Goal: Task Accomplishment & Management: Use online tool/utility

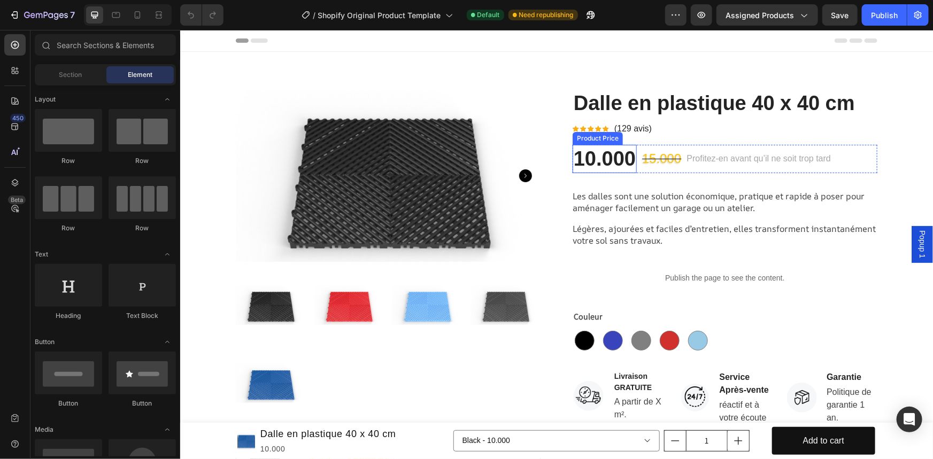
click at [594, 154] on div "10.000" at bounding box center [604, 158] width 64 height 28
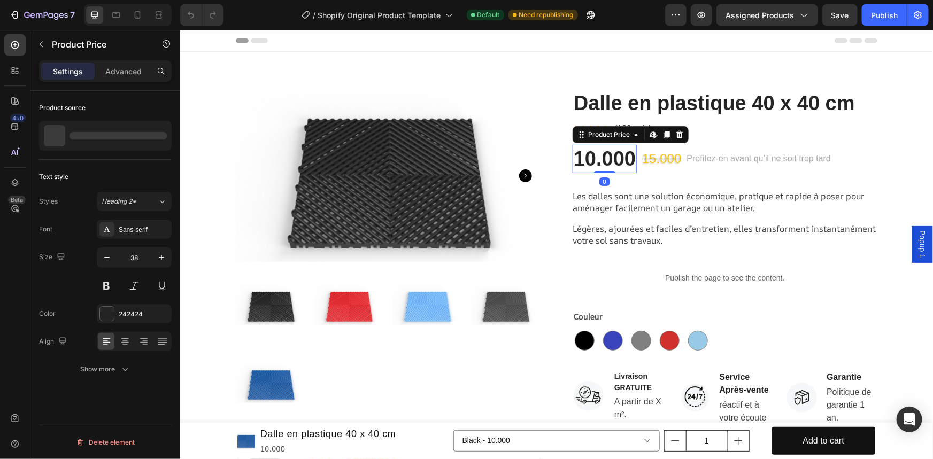
click at [594, 153] on div "10.000" at bounding box center [604, 158] width 64 height 28
click at [617, 162] on div "10.000" at bounding box center [604, 158] width 64 height 28
click at [649, 135] on icon at bounding box center [653, 134] width 9 height 9
click at [660, 157] on div "15.000" at bounding box center [661, 158] width 41 height 21
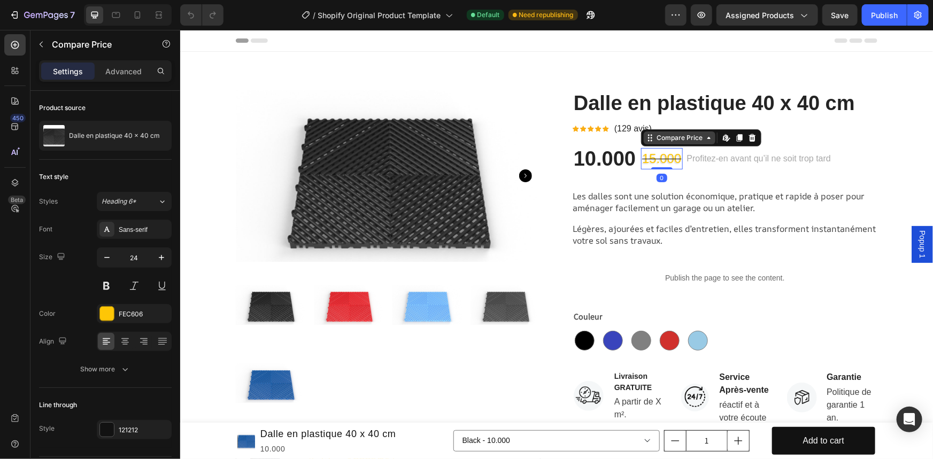
click at [681, 140] on div "Compare Price" at bounding box center [679, 138] width 50 height 10
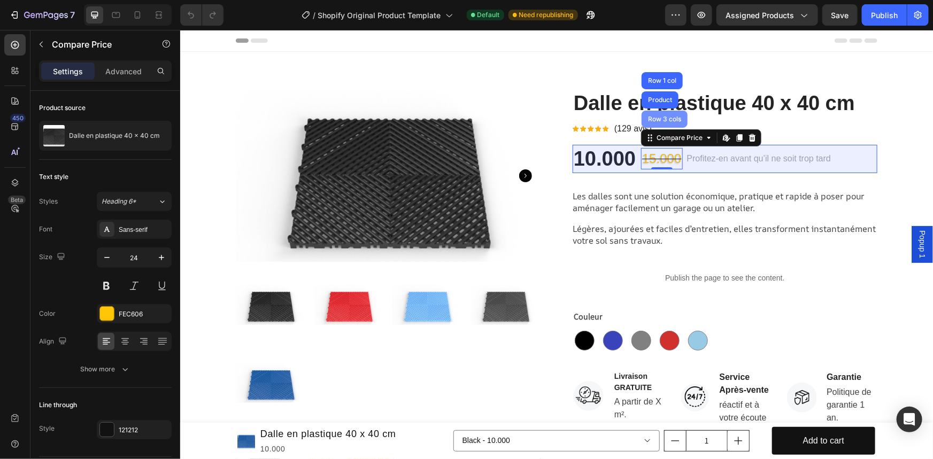
click at [660, 118] on div "Row 3 cols" at bounding box center [664, 119] width 37 height 6
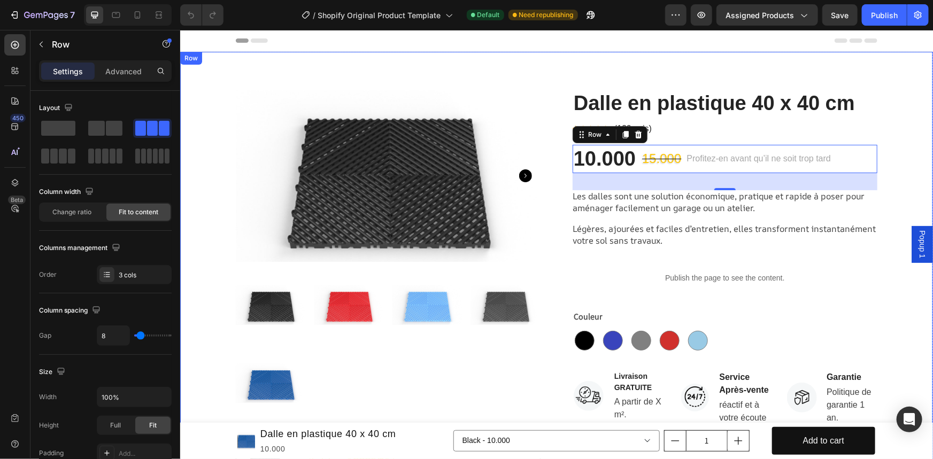
click at [892, 281] on div "Product Images Image Image Achetez X m² de dalles = Bordures & angles de finiti…" at bounding box center [556, 323] width 737 height 466
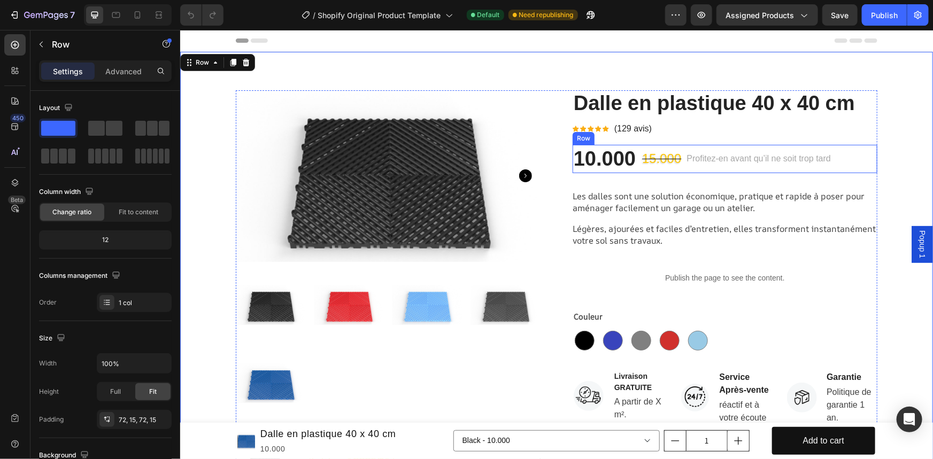
click at [709, 145] on div "Stock Counter" at bounding box center [713, 145] width 48 height 10
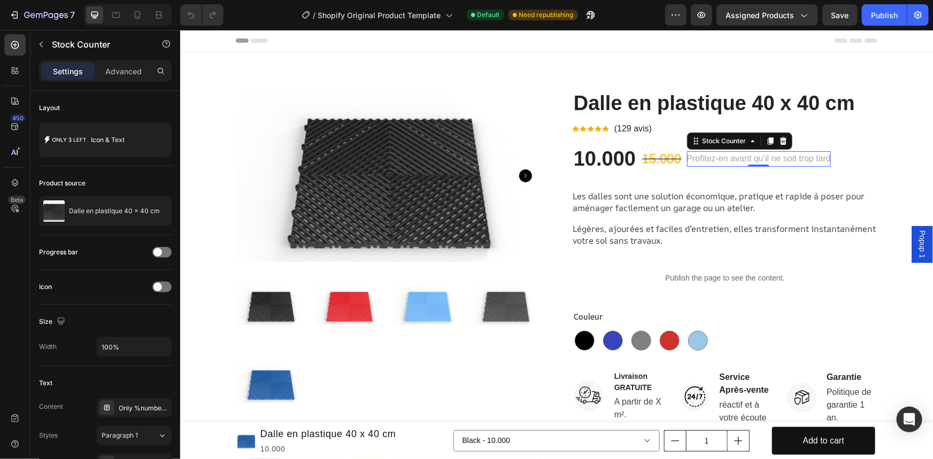
click at [704, 160] on p "Profitez-en avant qu’il ne soit trop tard" at bounding box center [759, 159] width 144 height 16
click at [608, 157] on div "10.000" at bounding box center [604, 158] width 64 height 28
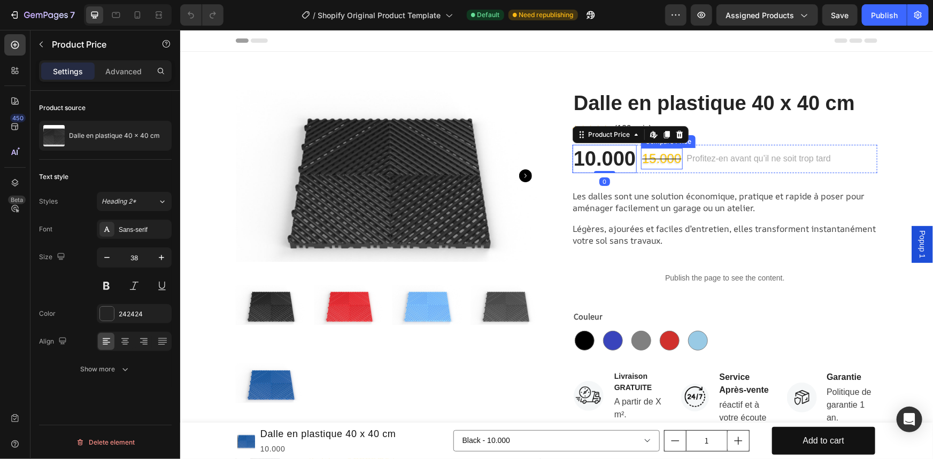
click at [654, 160] on div "15.000" at bounding box center [661, 158] width 41 height 21
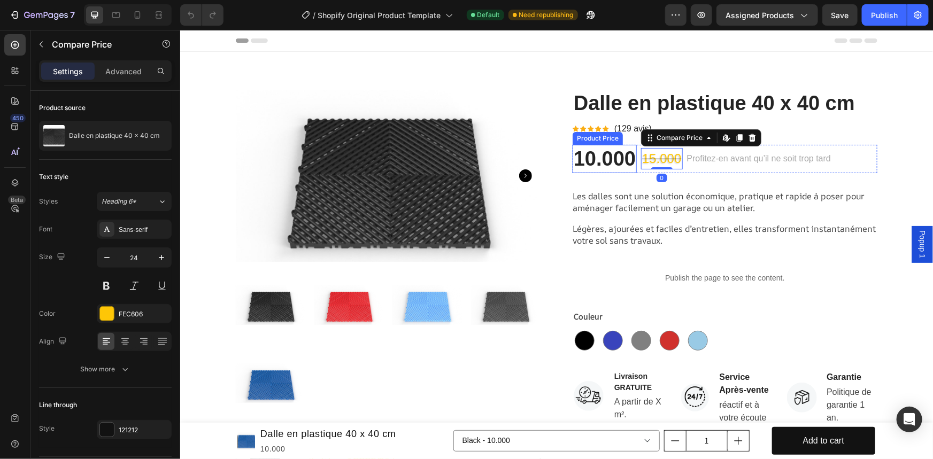
click at [606, 155] on div "10.000" at bounding box center [604, 158] width 64 height 28
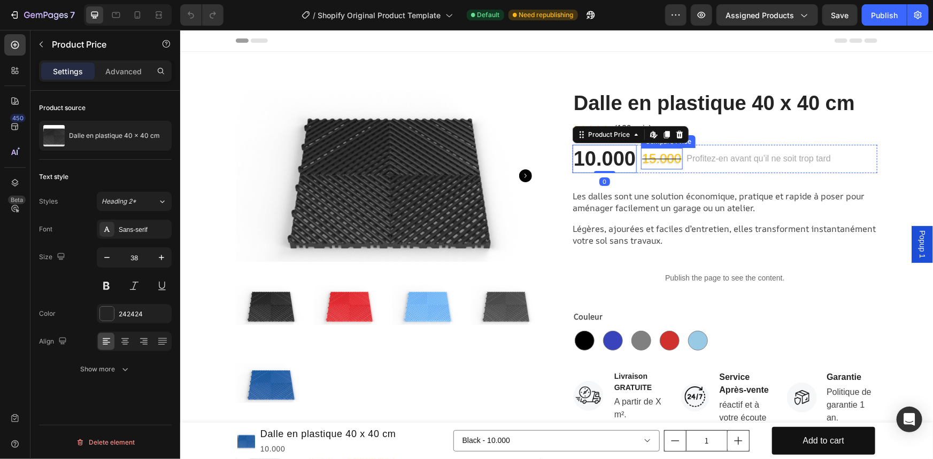
click at [662, 157] on div "15.000" at bounding box center [661, 158] width 41 height 21
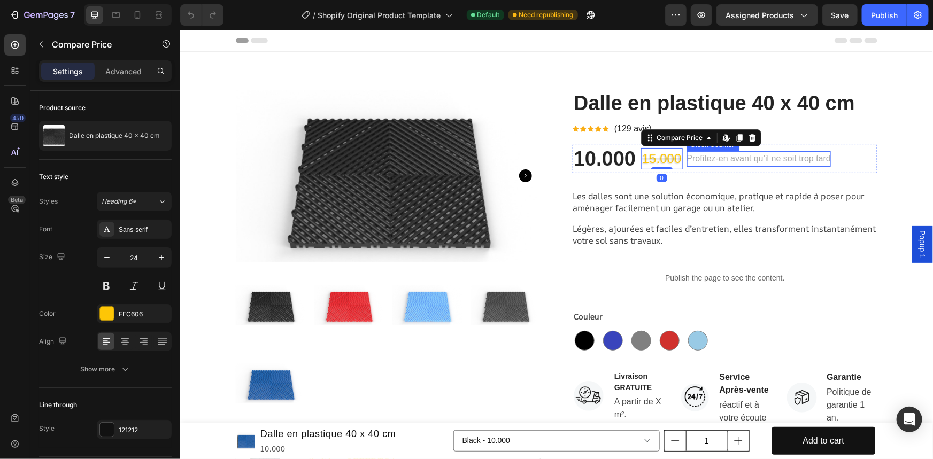
click at [715, 160] on p "Profitez-en avant qu’il ne soit trop tard" at bounding box center [759, 159] width 144 height 16
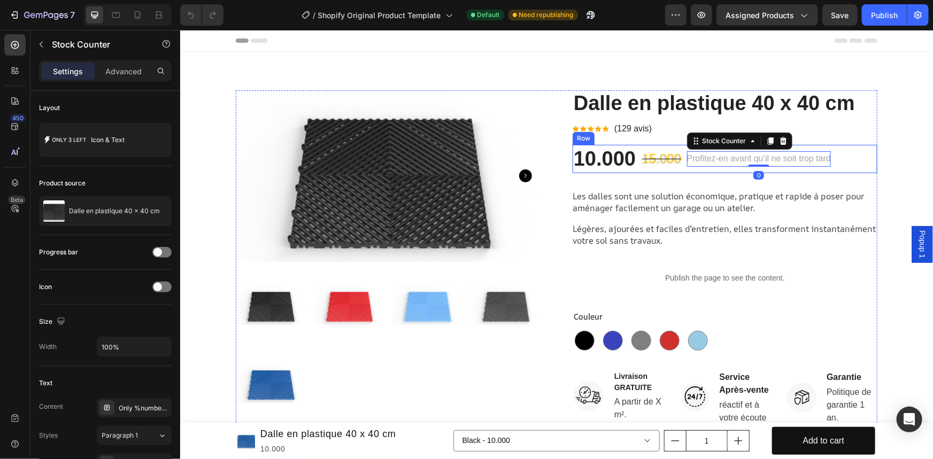
click at [822, 171] on div "Profitez-en avant qu’il ne soit trop tard Stock Counter 0" at bounding box center [759, 158] width 144 height 28
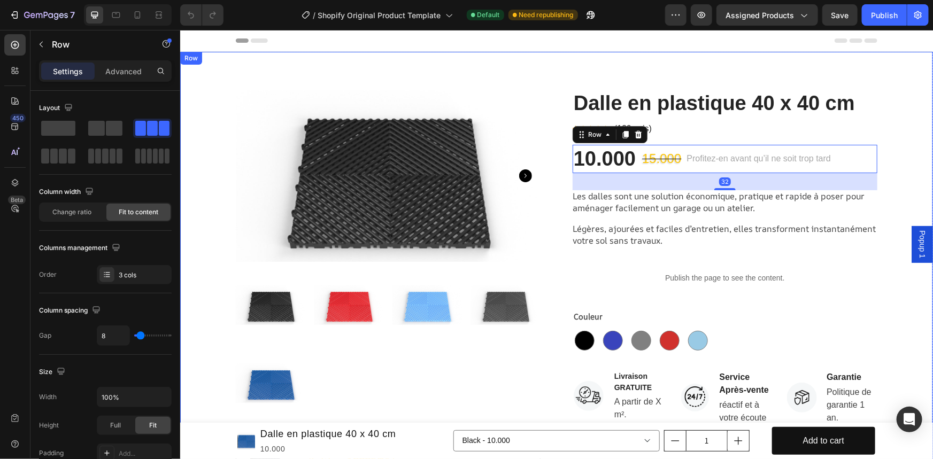
click at [892, 186] on div "Product Images Image Image Achetez X m² de dalles = Bordures & angles de finiti…" at bounding box center [556, 323] width 737 height 466
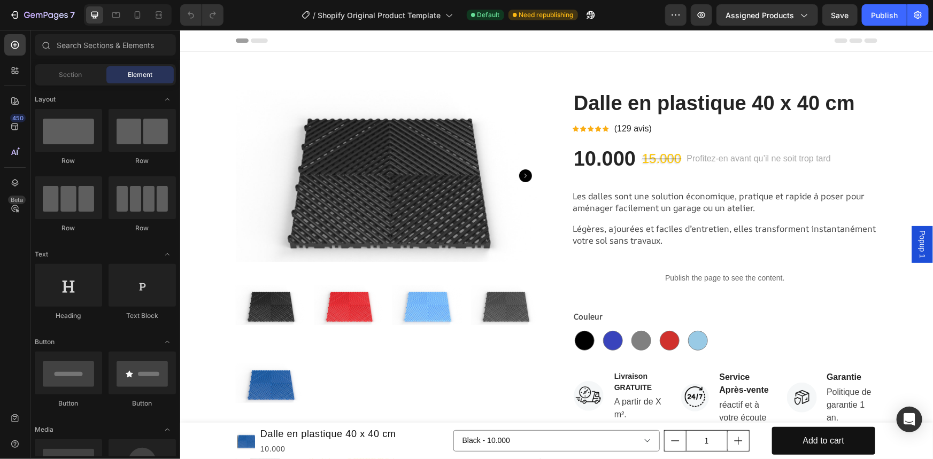
click at [253, 40] on icon at bounding box center [258, 40] width 17 height 4
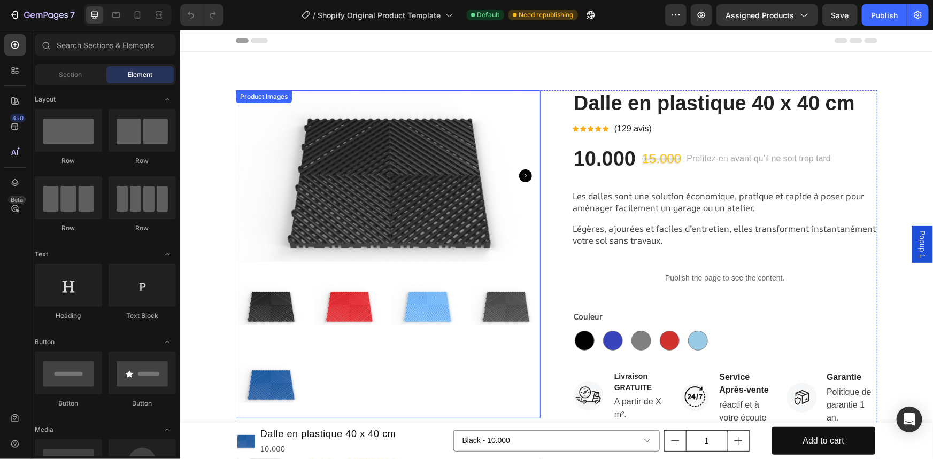
click at [437, 173] on img at bounding box center [387, 176] width 305 height 172
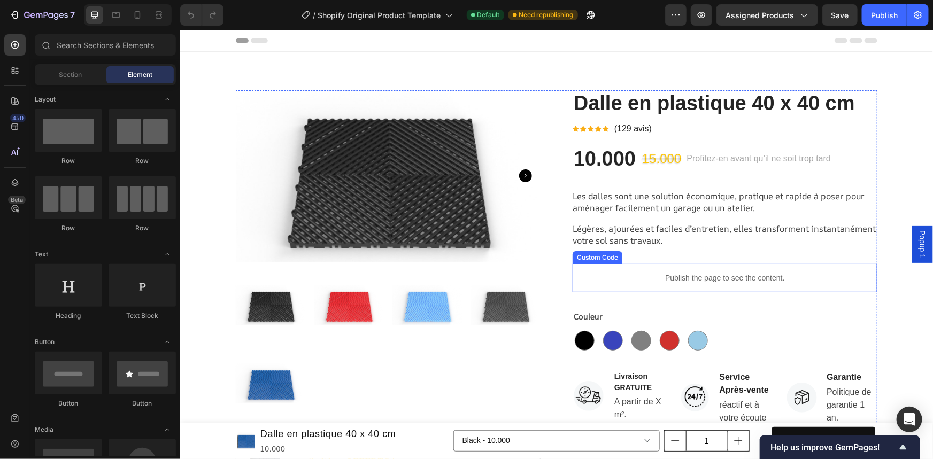
click at [700, 283] on div "Publish the page to see the content." at bounding box center [724, 278] width 305 height 28
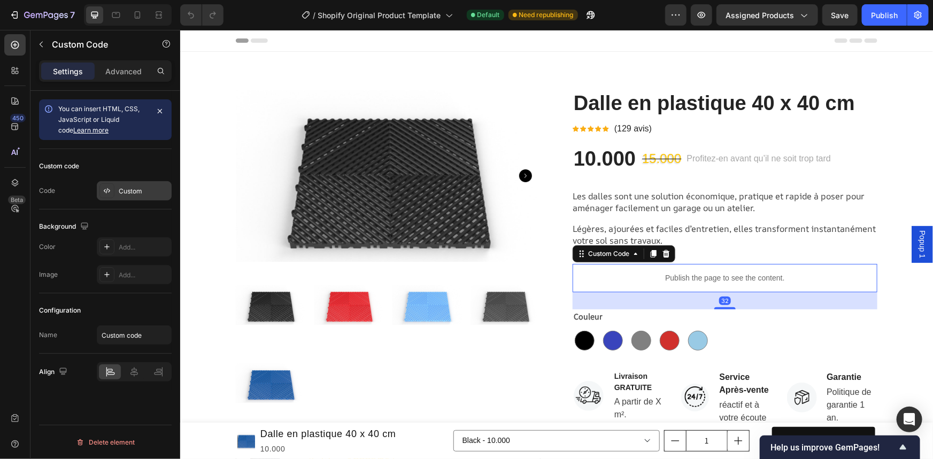
click at [141, 189] on div "Custom" at bounding box center [144, 192] width 50 height 10
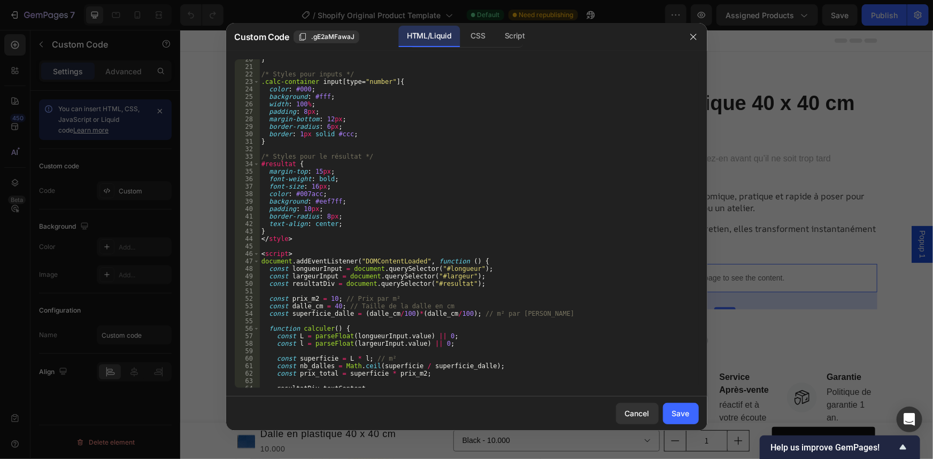
scroll to position [145, 0]
click at [332, 299] on div "} /* Styles pour inputs */ .calc-container input [ type = " number " ] { color …" at bounding box center [475, 228] width 432 height 344
type textarea "const prix_m2 = 50; // Prix par m²"
click at [688, 417] on div "Save" at bounding box center [681, 413] width 18 height 11
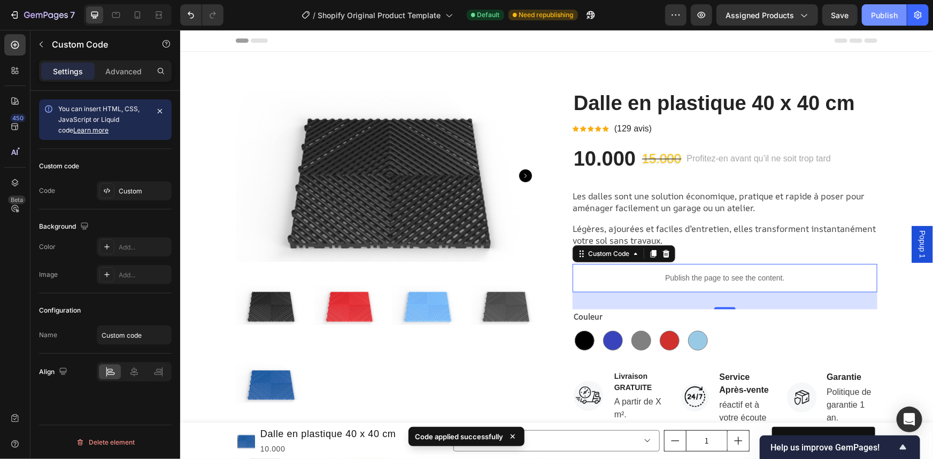
click at [882, 16] on div "Publish" at bounding box center [884, 15] width 27 height 11
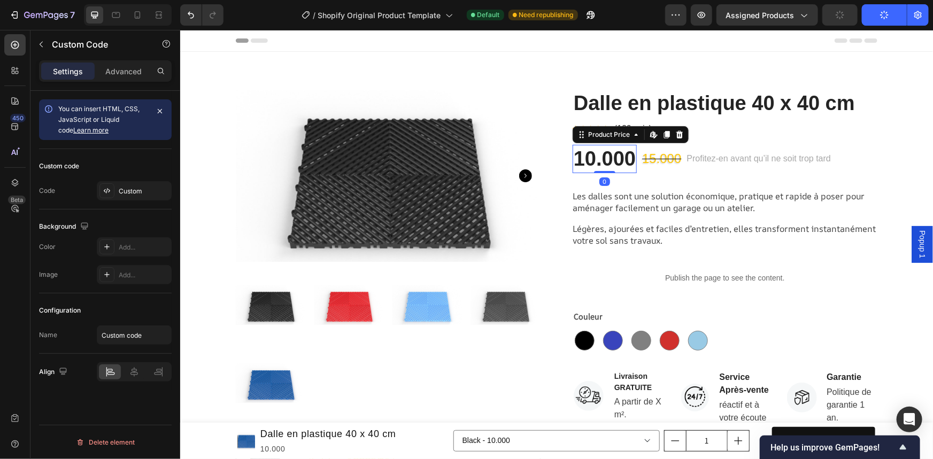
click at [603, 153] on div "10.000" at bounding box center [604, 158] width 64 height 28
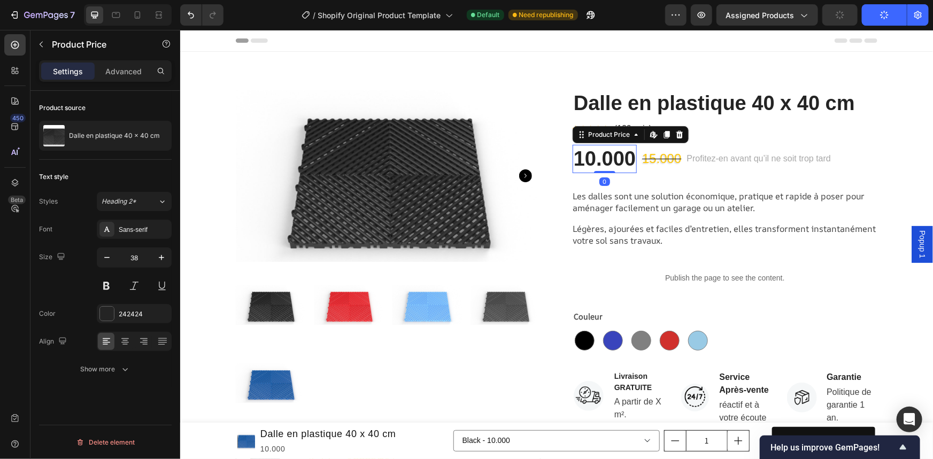
click at [603, 154] on div "10.000" at bounding box center [604, 158] width 64 height 28
click at [592, 155] on div "10.000" at bounding box center [604, 158] width 64 height 28
click at [649, 135] on icon at bounding box center [653, 134] width 9 height 9
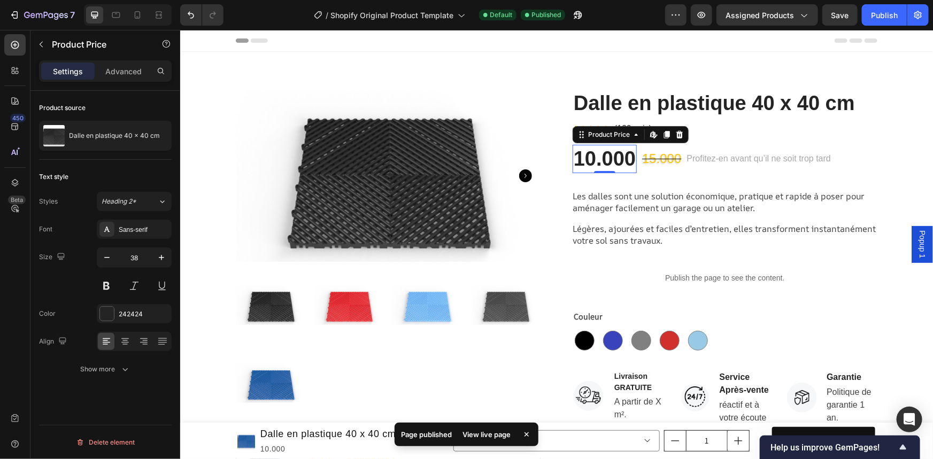
click at [478, 433] on div "View live page" at bounding box center [486, 434] width 61 height 15
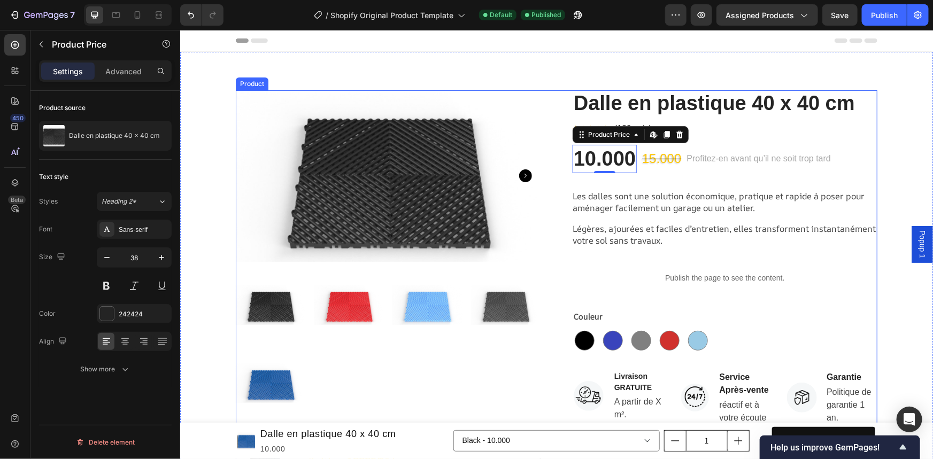
click at [713, 288] on div "Publish the page to see the content." at bounding box center [724, 278] width 305 height 28
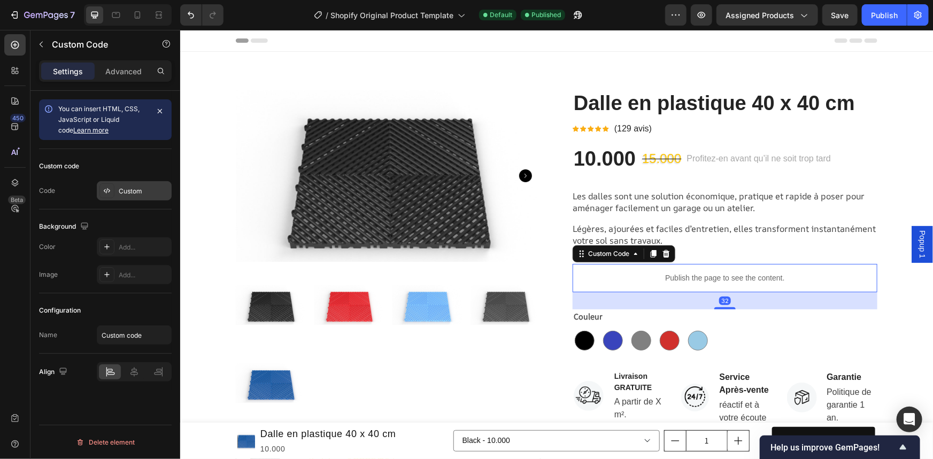
click at [142, 185] on div "Custom" at bounding box center [134, 190] width 75 height 19
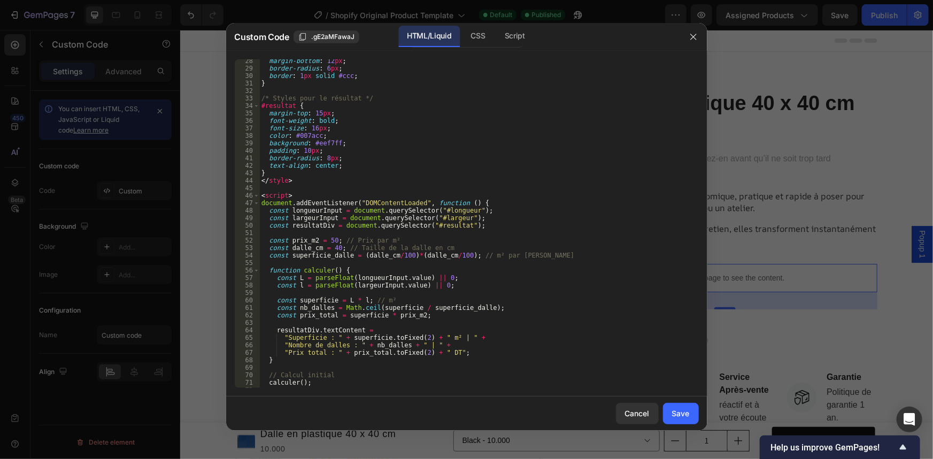
scroll to position [255, 0]
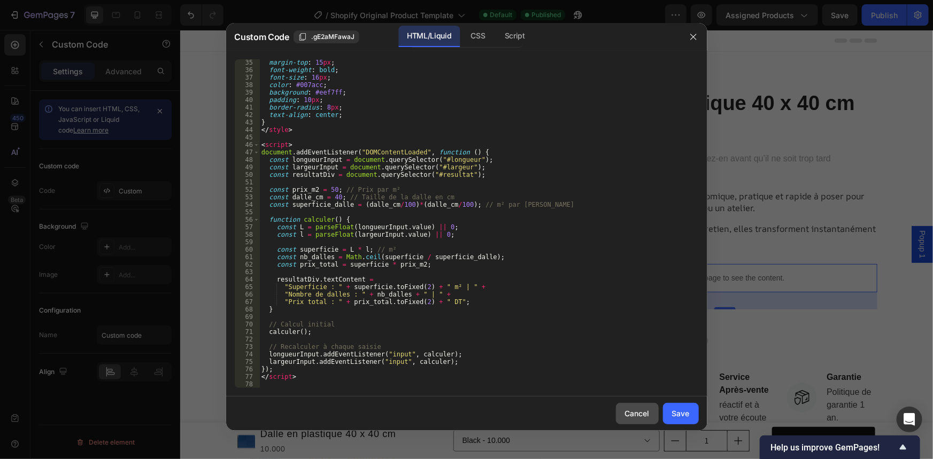
click at [630, 412] on div "Cancel" at bounding box center [637, 413] width 25 height 11
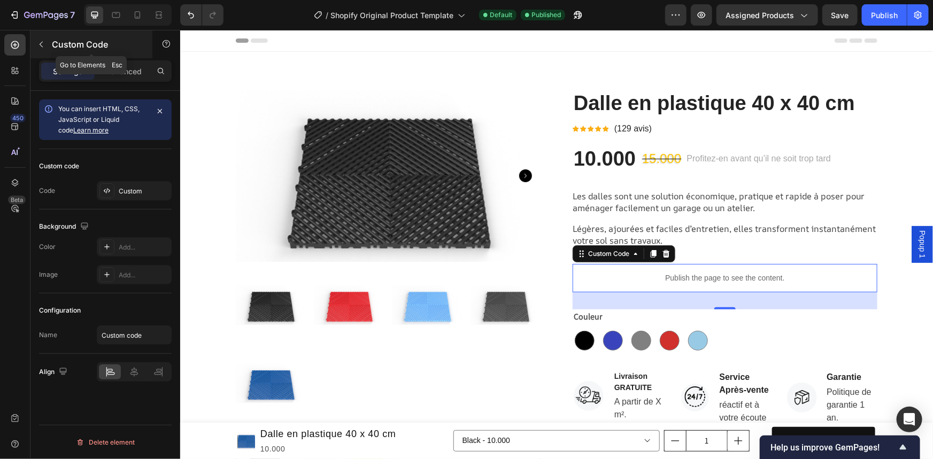
click at [37, 45] on icon "button" at bounding box center [41, 44] width 9 height 9
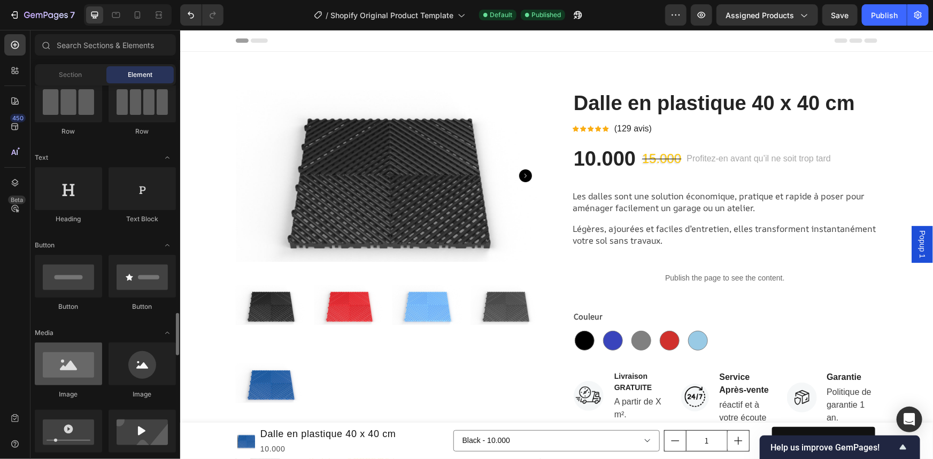
scroll to position [292, 0]
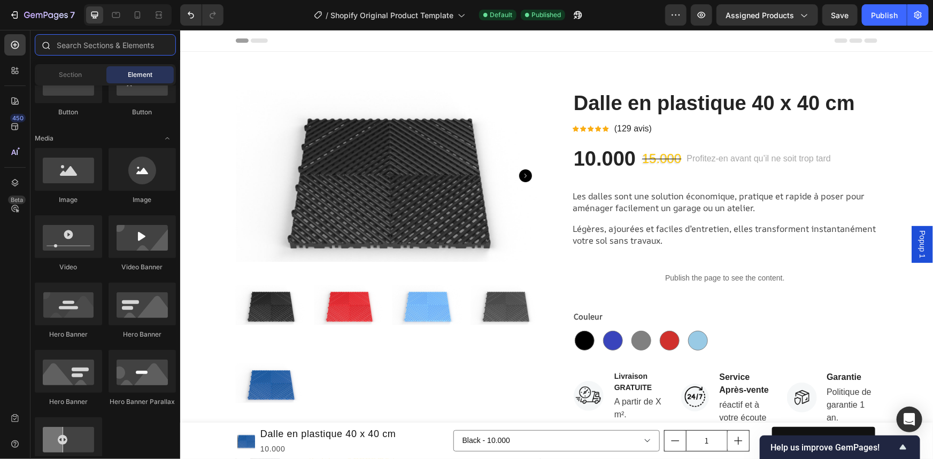
click at [77, 47] on input "text" at bounding box center [105, 44] width 141 height 21
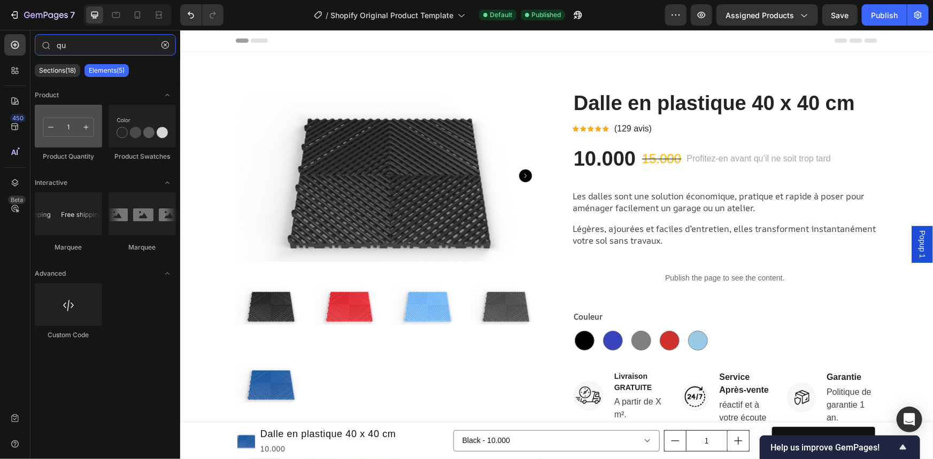
type input "qu"
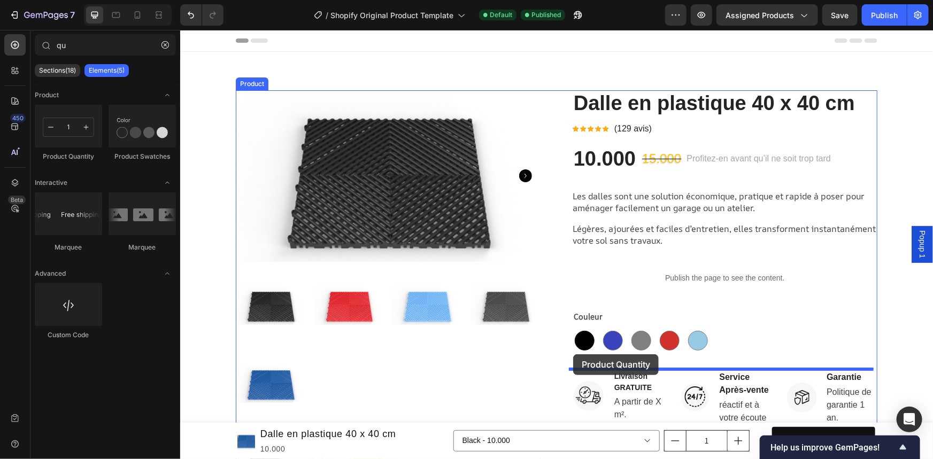
drag, startPoint x: 258, startPoint y: 169, endPoint x: 572, endPoint y: 346, distance: 360.7
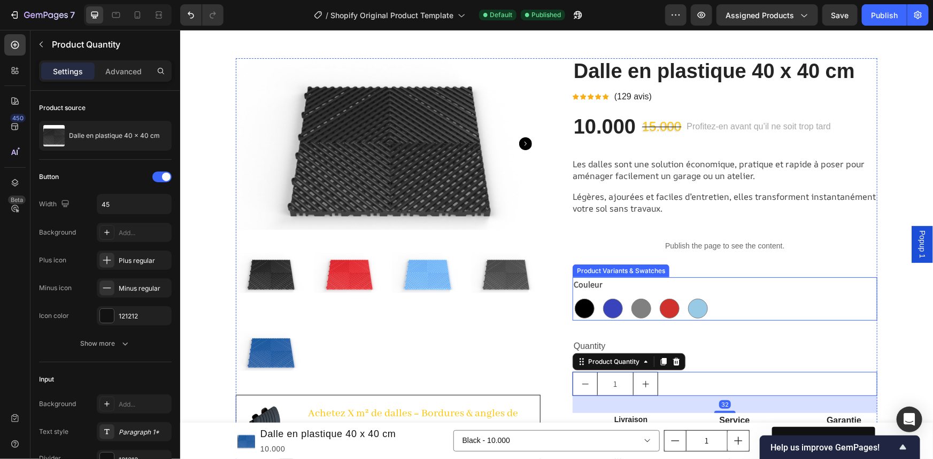
scroll to position [97, 0]
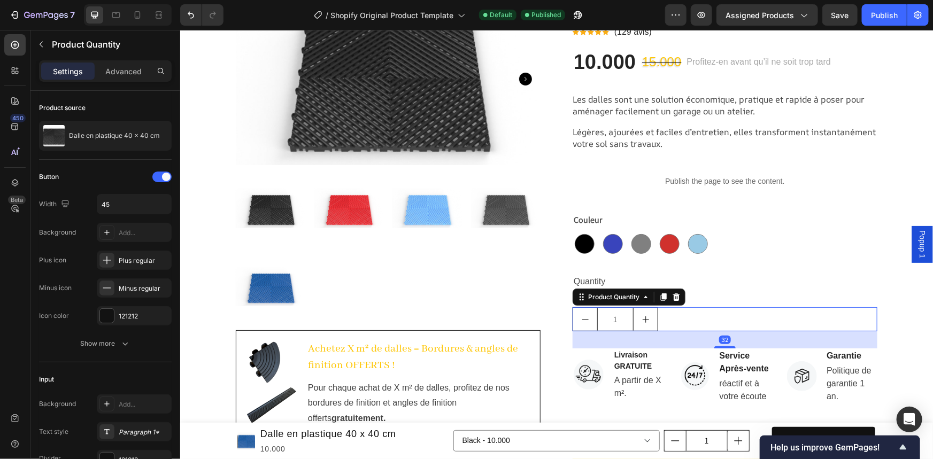
click at [645, 317] on icon "increment" at bounding box center [645, 319] width 9 height 9
type input "2"
click at [645, 317] on icon "increment" at bounding box center [645, 319] width 9 height 9
type input "3"
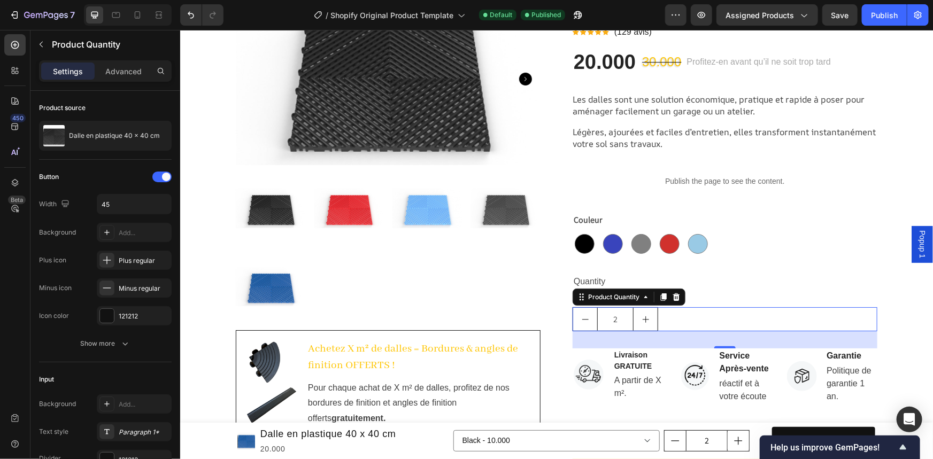
type input "3"
click at [645, 317] on icon "increment" at bounding box center [645, 319] width 9 height 9
type input "4"
click at [645, 317] on icon "increment" at bounding box center [645, 319] width 9 height 9
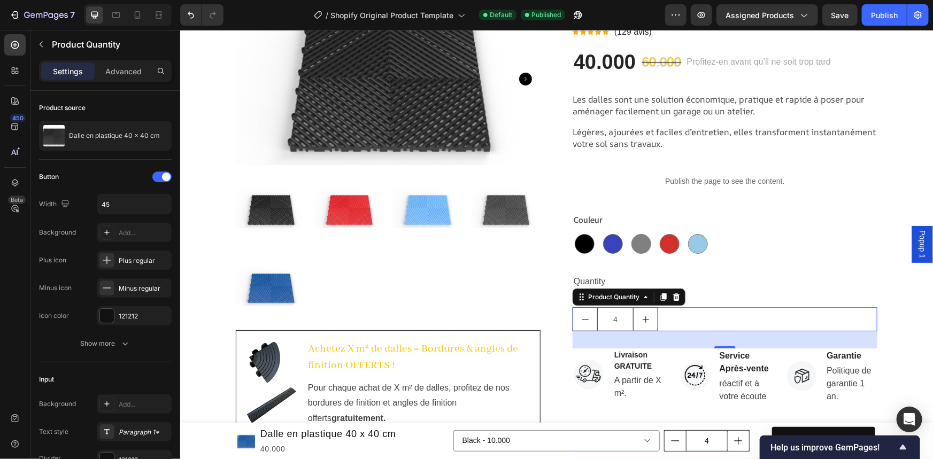
type input "5"
click at [643, 319] on icon "increment" at bounding box center [645, 319] width 9 height 9
type input "6"
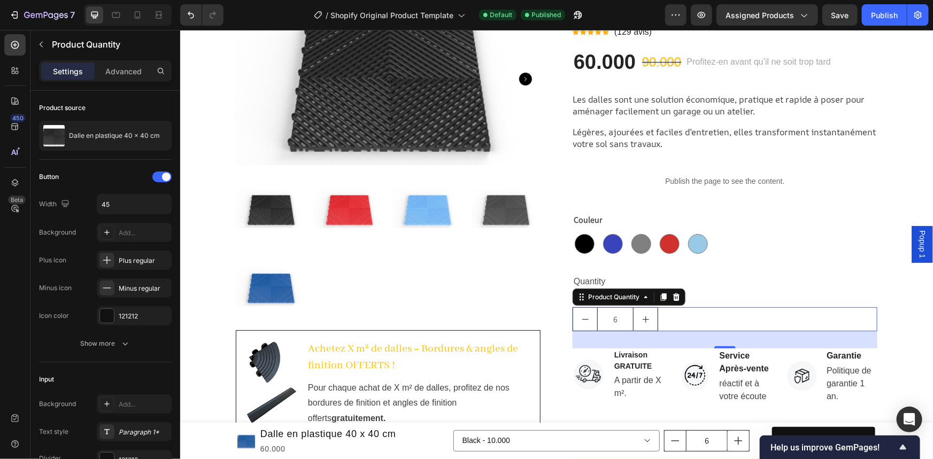
click at [643, 319] on icon "increment" at bounding box center [645, 319] width 9 height 9
type input "7"
click at [643, 319] on icon "increment" at bounding box center [645, 319] width 9 height 9
type input "8"
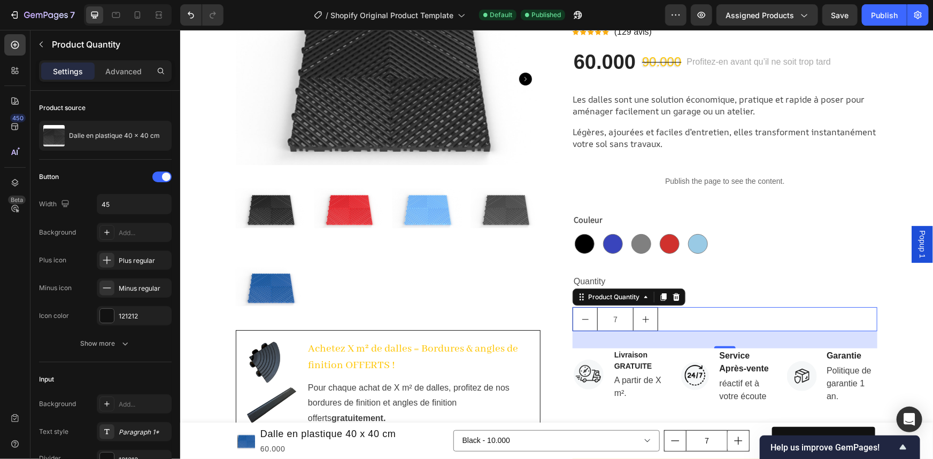
type input "8"
click at [586, 317] on button "decrement" at bounding box center [585, 319] width 24 height 23
type input "7"
click at [586, 317] on button "decrement" at bounding box center [585, 319] width 24 height 23
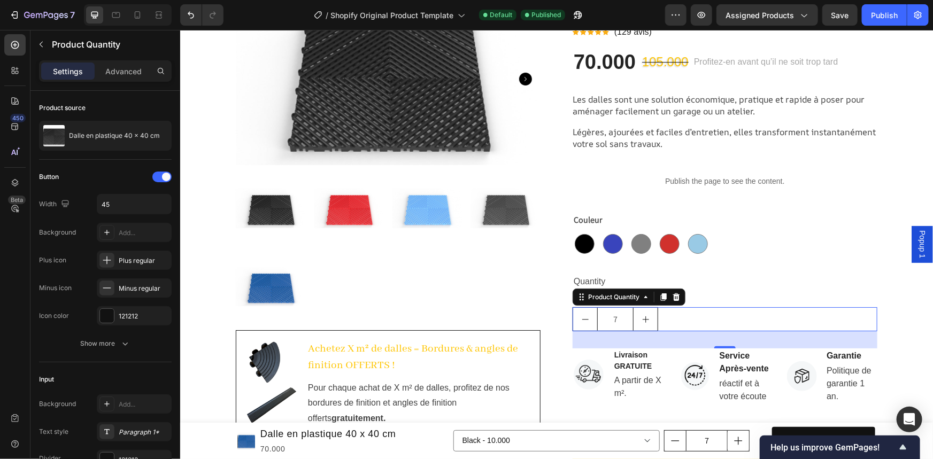
type input "6"
click at [586, 317] on button "decrement" at bounding box center [585, 319] width 24 height 23
type input "5"
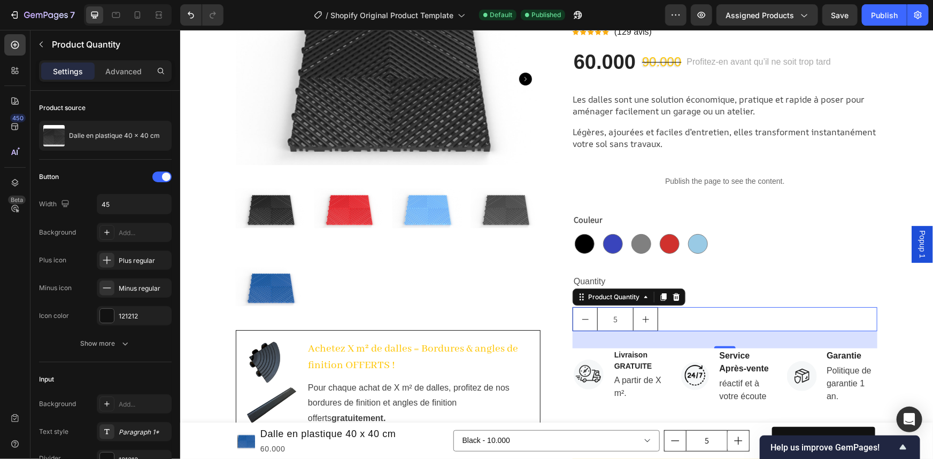
click at [586, 317] on button "decrement" at bounding box center [585, 319] width 24 height 23
type input "4"
click at [585, 318] on icon "decrement" at bounding box center [585, 319] width 9 height 9
type input "3"
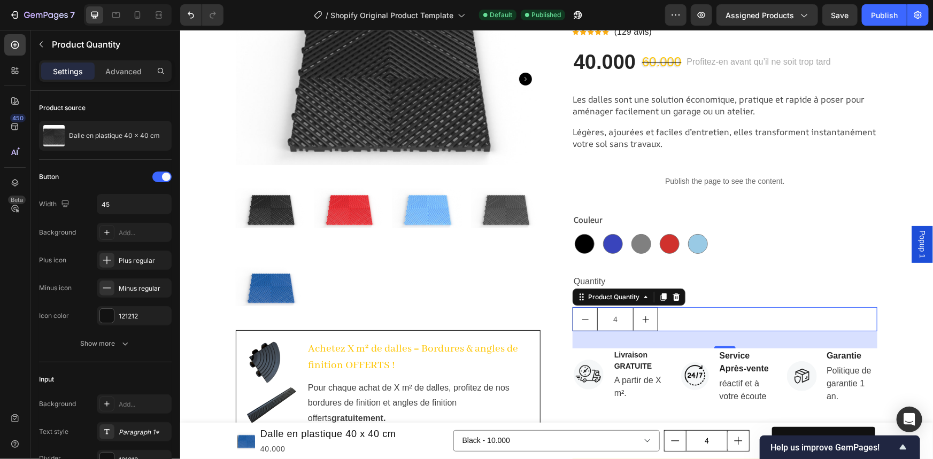
type input "3"
click at [585, 318] on icon "decrement" at bounding box center [585, 319] width 9 height 9
type input "2"
click at [585, 318] on icon "decrement" at bounding box center [585, 319] width 9 height 9
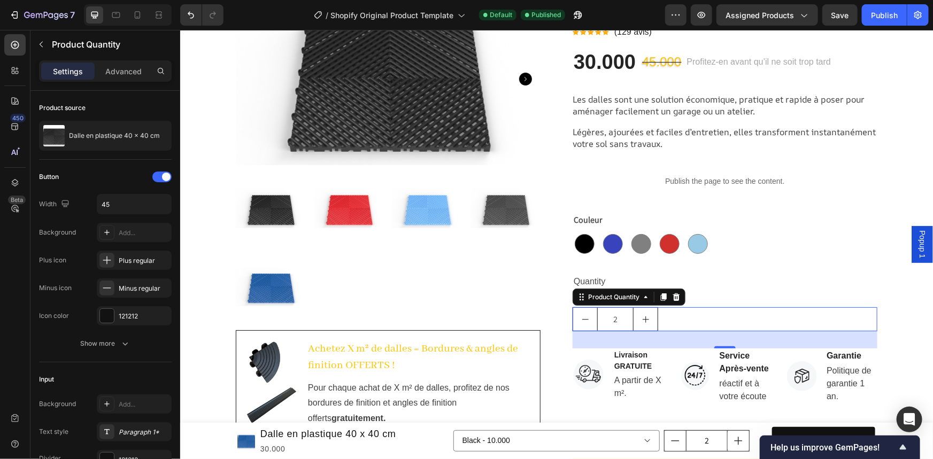
type input "1"
click at [643, 315] on icon "increment" at bounding box center [645, 319] width 9 height 9
type input "2"
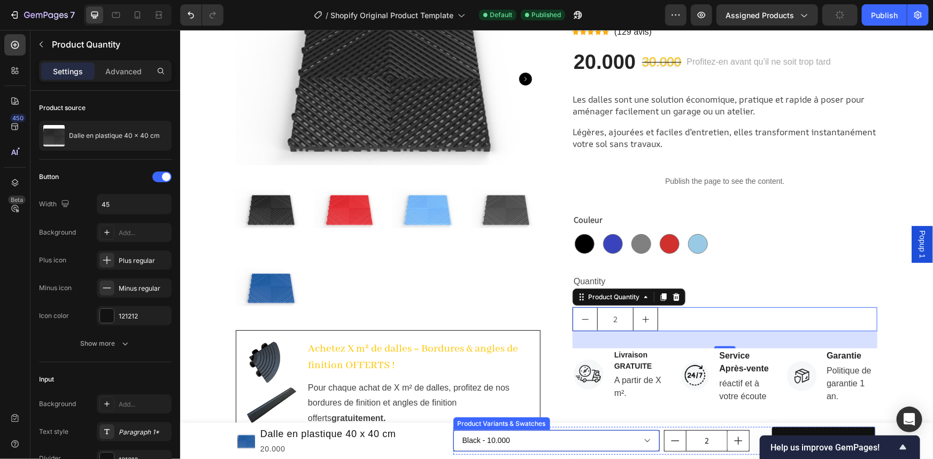
click at [585, 439] on select "Black - 10.000 Blue - 10.000 Gray - 10.000 Red - 10.000 bleu claire - 10.000" at bounding box center [556, 440] width 207 height 21
type input "1"
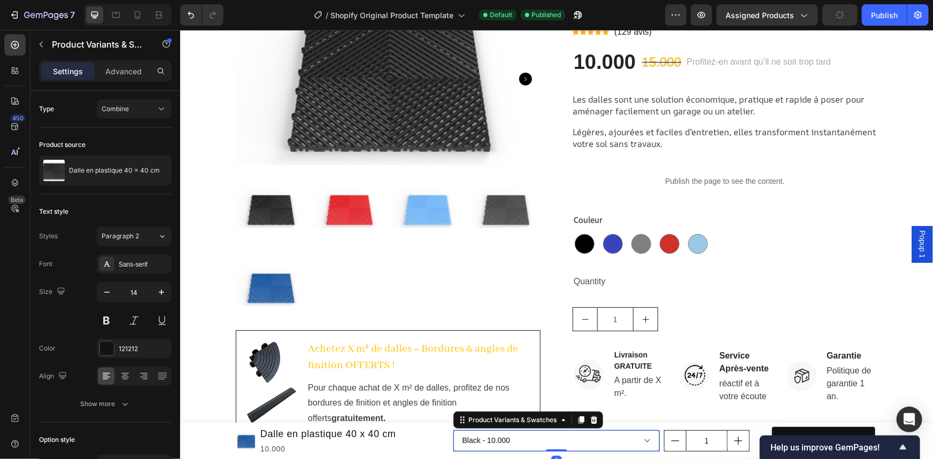
click at [592, 439] on select "Black - 10.000 Blue - 10.000 Gray - 10.000 Red - 10.000 bleu claire - 10.000" at bounding box center [556, 440] width 207 height 21
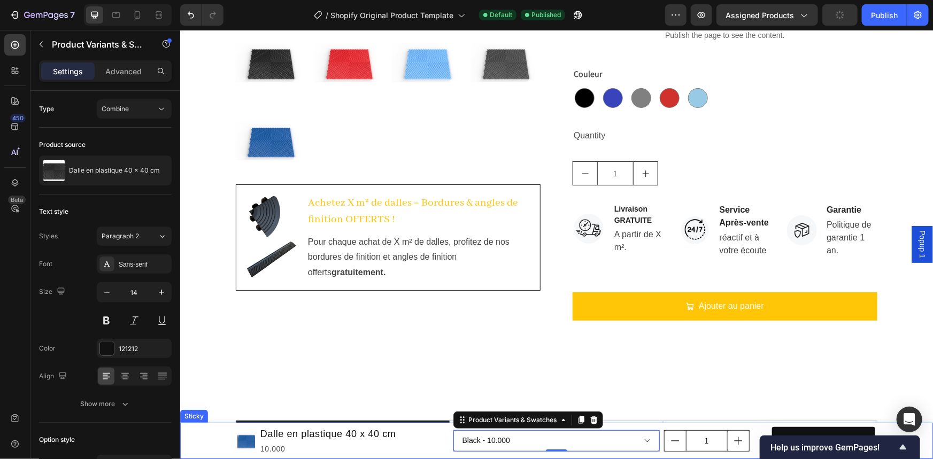
click at [228, 438] on div "Product Images Dalle en plastique 40 x 40 cm Product Title 10.000 Product Price…" at bounding box center [556, 441] width 753 height 36
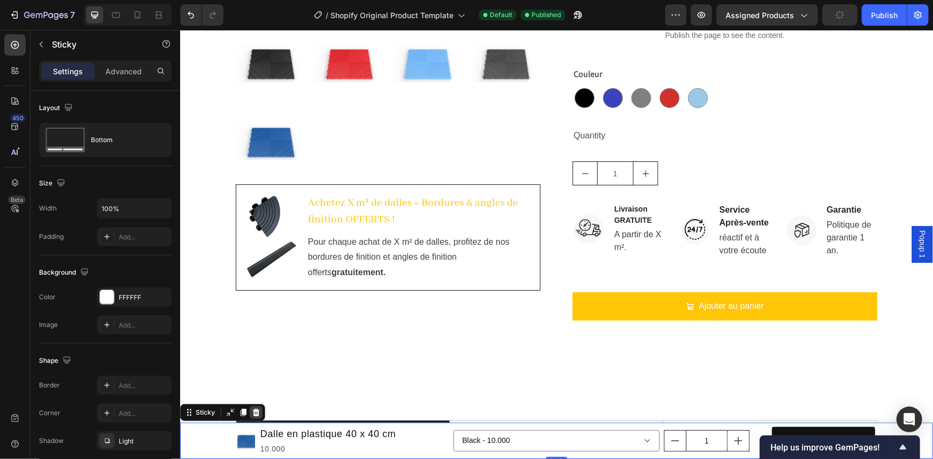
click at [257, 413] on icon at bounding box center [255, 412] width 7 height 7
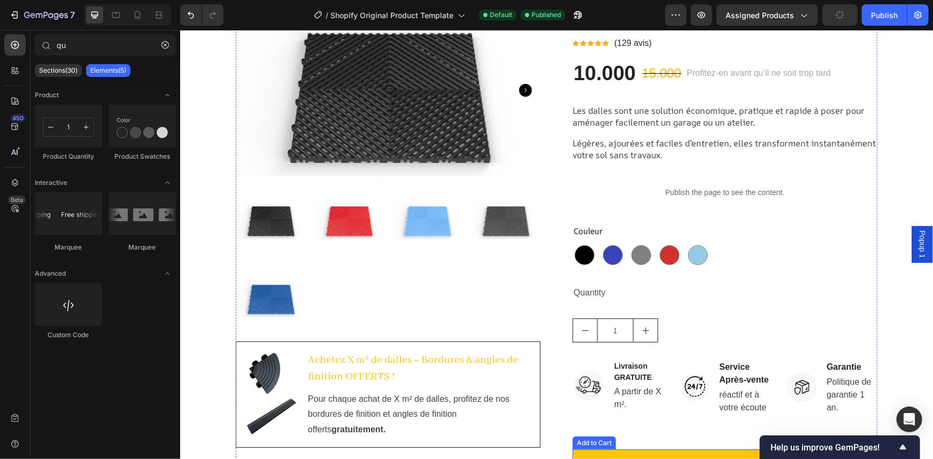
scroll to position [48, 0]
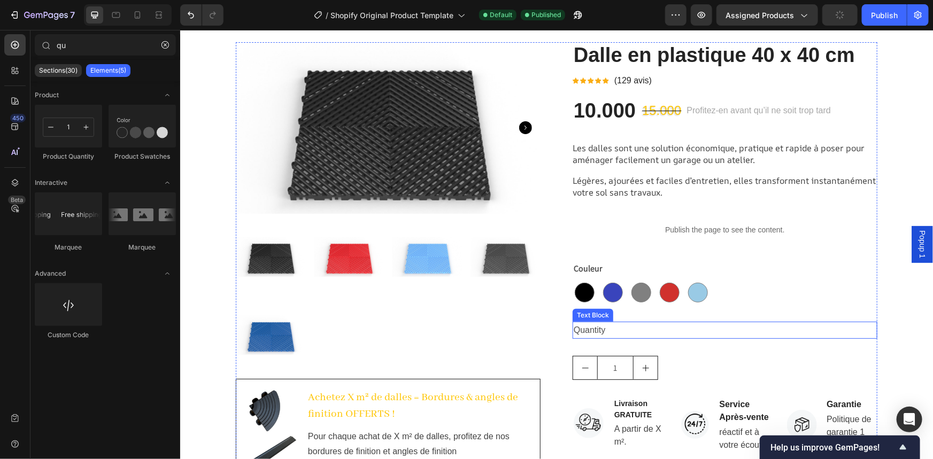
click at [595, 327] on div "Quantity" at bounding box center [724, 330] width 305 height 18
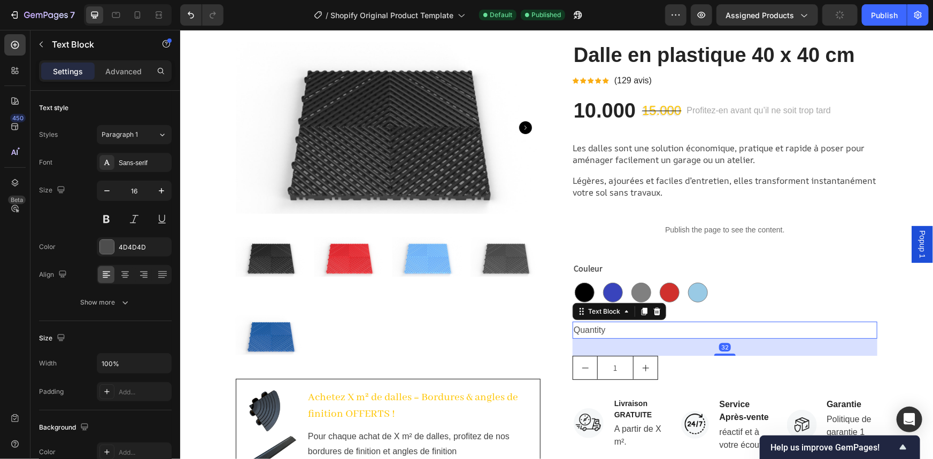
click at [595, 327] on div "Quantity" at bounding box center [724, 330] width 305 height 18
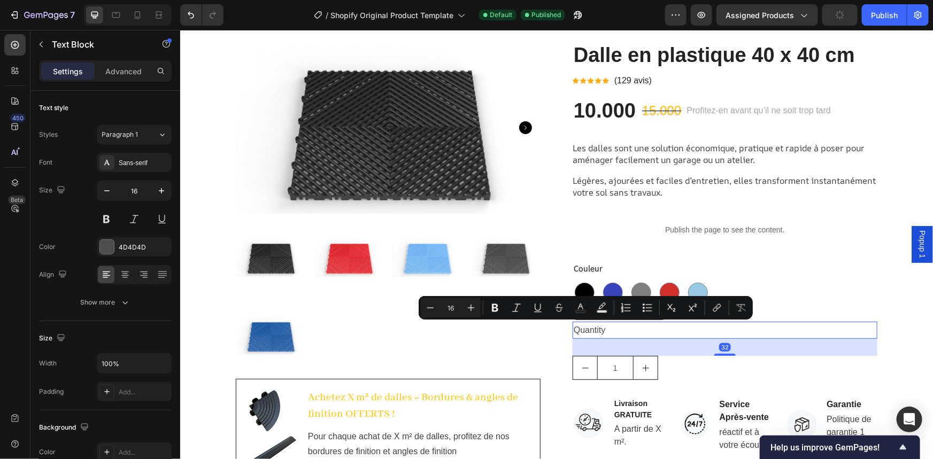
click at [595, 329] on p "Quantity" at bounding box center [724, 331] width 303 height 16
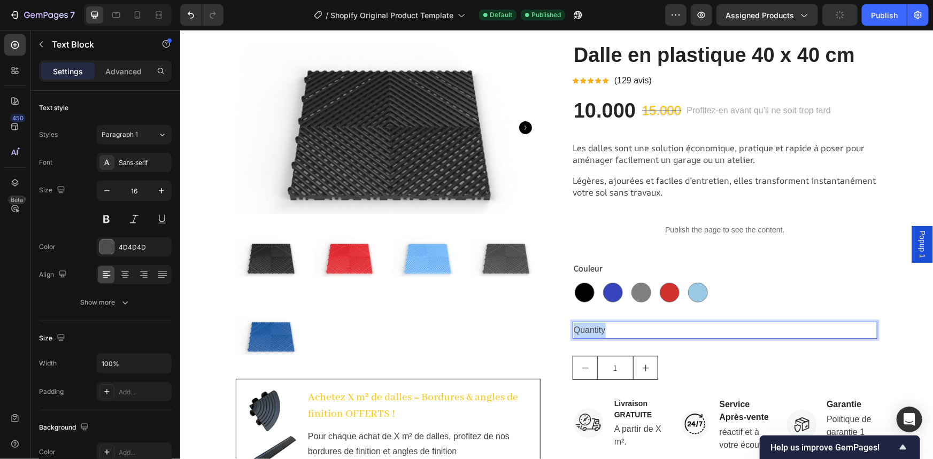
click at [595, 329] on p "Quantity" at bounding box center [724, 331] width 303 height 16
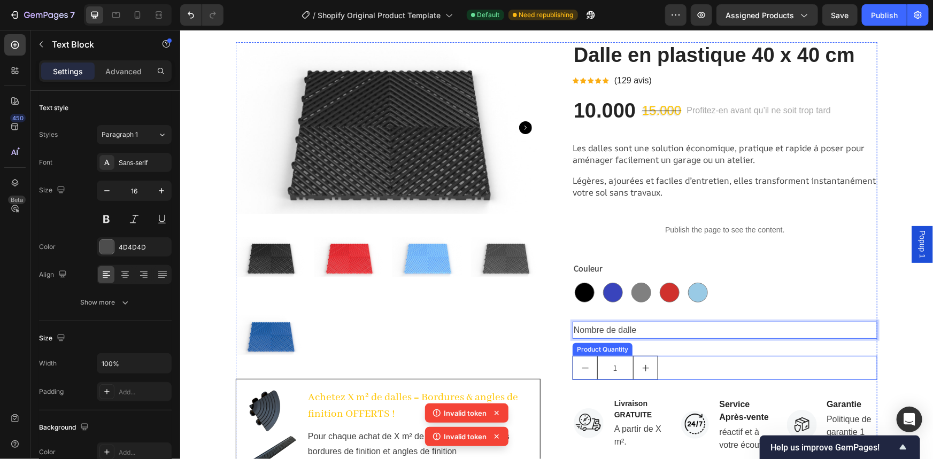
click at [644, 364] on icon "increment" at bounding box center [645, 368] width 9 height 9
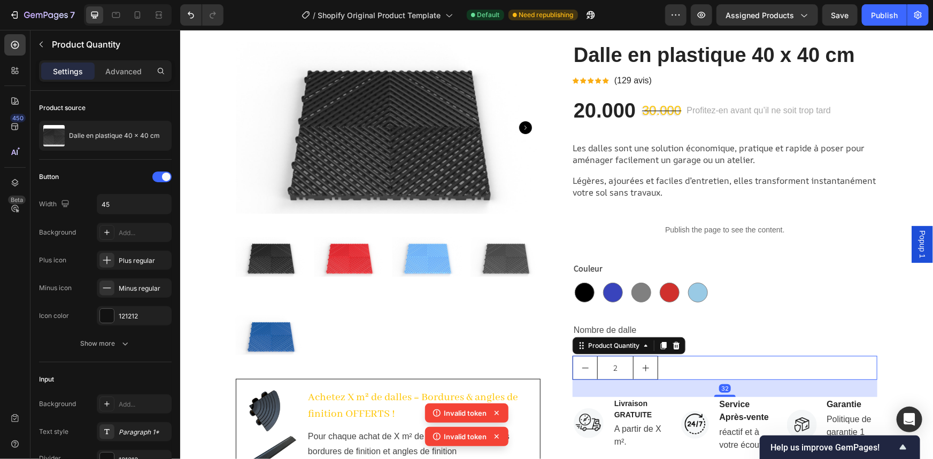
click at [644, 364] on icon "increment" at bounding box center [645, 368] width 9 height 9
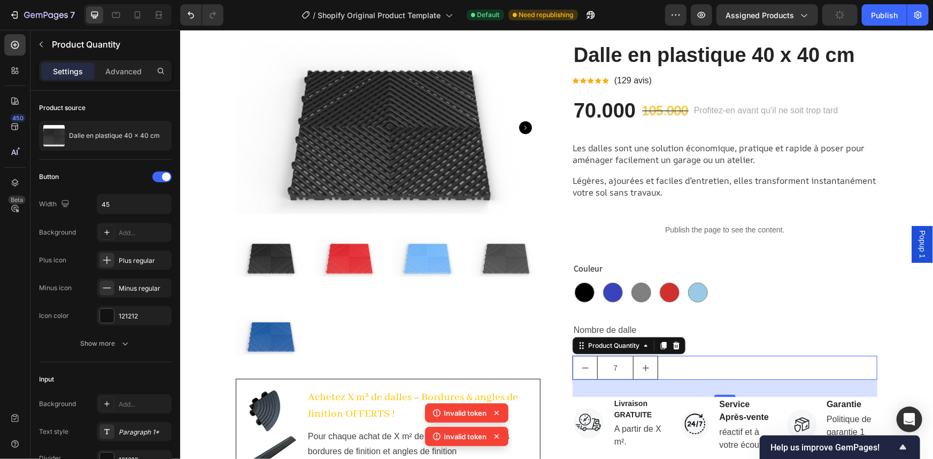
click at [576, 367] on button "decrement" at bounding box center [585, 367] width 24 height 23
click at [641, 371] on icon "increment" at bounding box center [645, 368] width 9 height 9
type input "7"
click at [497, 395] on icon at bounding box center [497, 390] width 11 height 11
click at [500, 437] on icon at bounding box center [497, 437] width 11 height 11
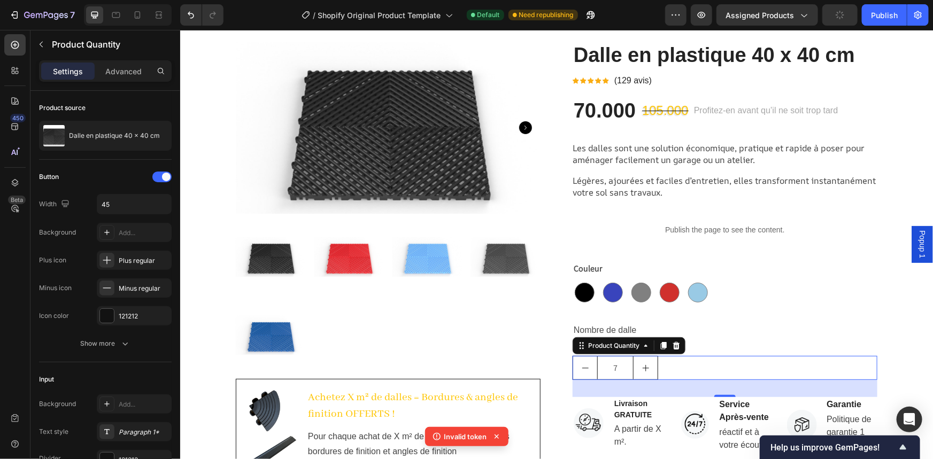
click at [497, 440] on icon at bounding box center [497, 437] width 11 height 11
click at [873, 16] on div "Publish" at bounding box center [884, 15] width 27 height 11
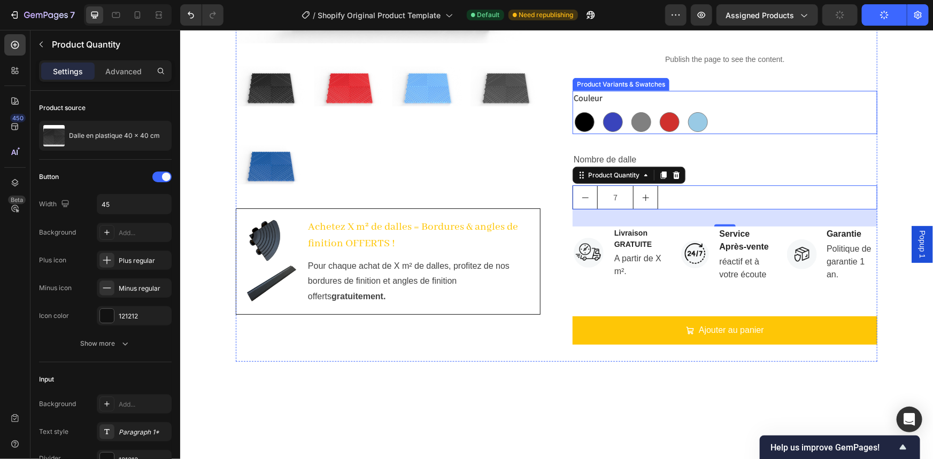
scroll to position [145, 0]
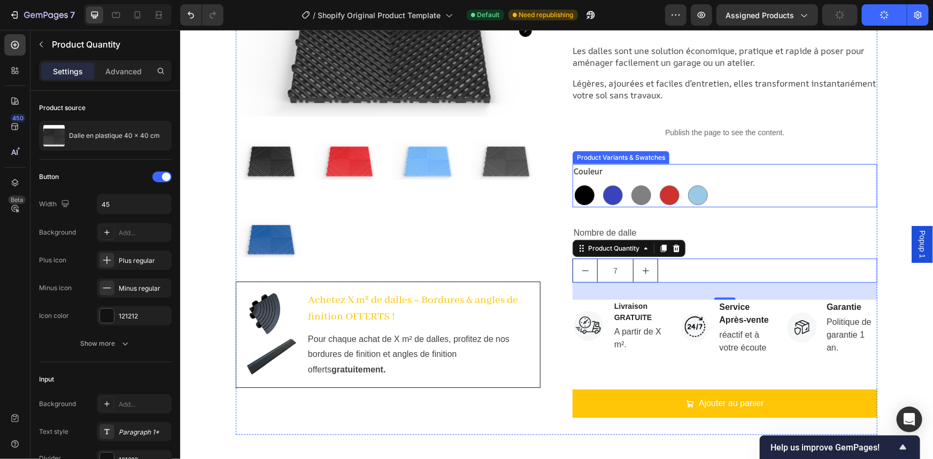
click at [576, 196] on div at bounding box center [584, 195] width 20 height 20
click at [572, 183] on input "Black Black" at bounding box center [572, 182] width 1 height 1
radio input "true"
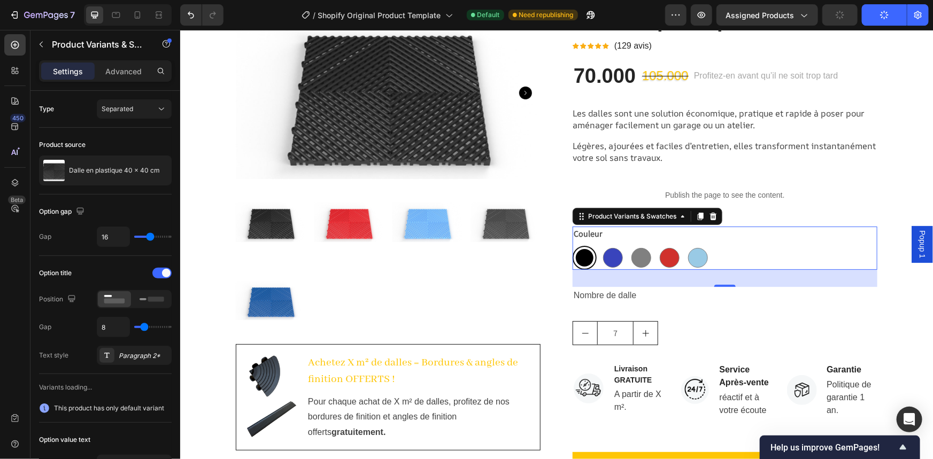
scroll to position [97, 0]
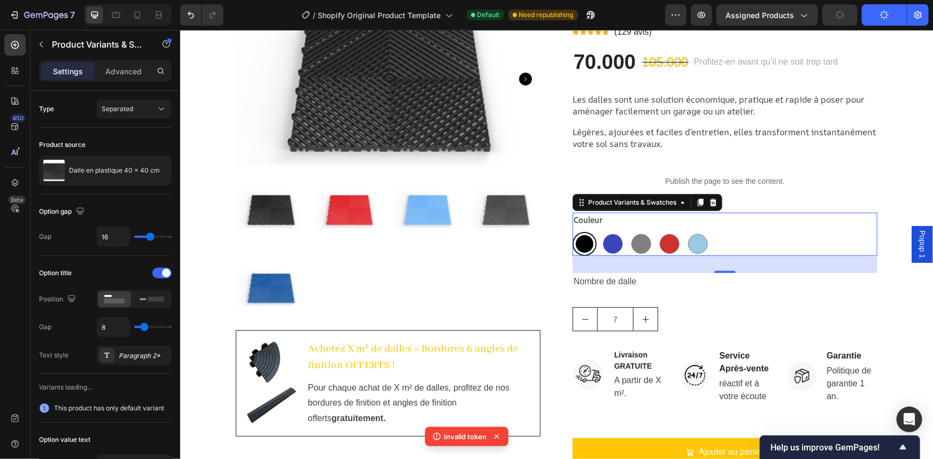
click at [492, 434] on icon at bounding box center [497, 437] width 11 height 11
click at [497, 438] on icon at bounding box center [497, 437] width 4 height 4
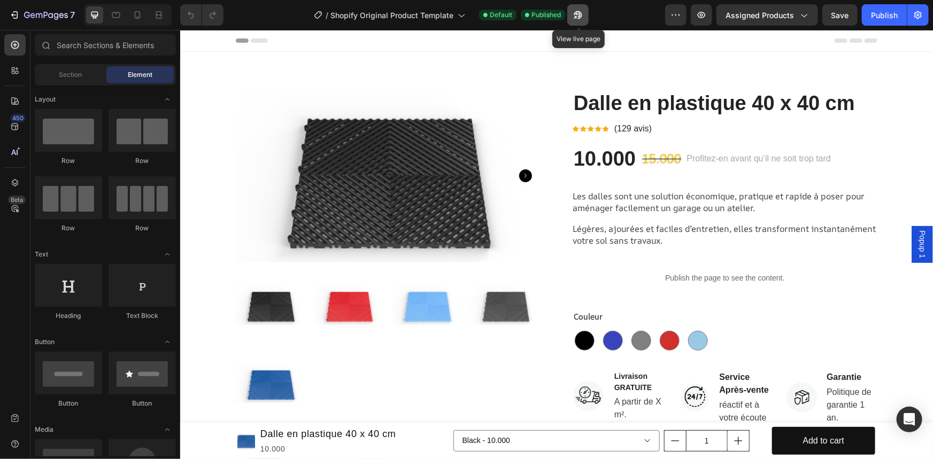
click at [587, 13] on button "button" at bounding box center [578, 14] width 21 height 21
click at [579, 21] on button "button" at bounding box center [578, 14] width 21 height 21
click at [579, 17] on icon "button" at bounding box center [578, 15] width 11 height 11
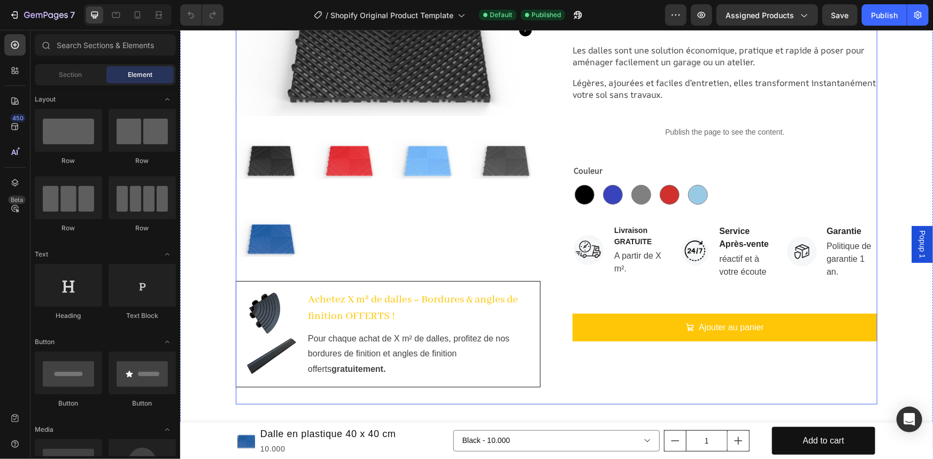
scroll to position [194, 0]
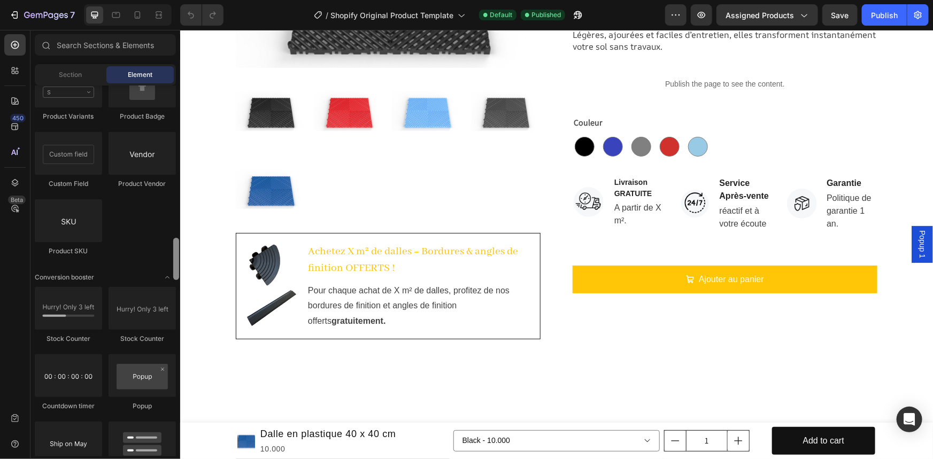
drag, startPoint x: 177, startPoint y: 109, endPoint x: 157, endPoint y: 323, distance: 215.4
click at [163, 332] on div "Layout Row Row Row Row Text Heading Text Block Button Button Button Media Image…" at bounding box center [105, 271] width 150 height 371
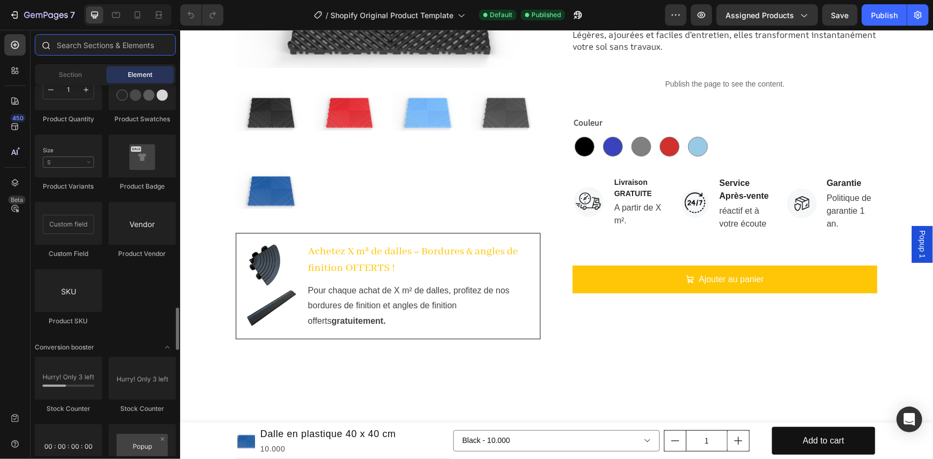
click at [92, 52] on input "text" at bounding box center [105, 44] width 141 height 21
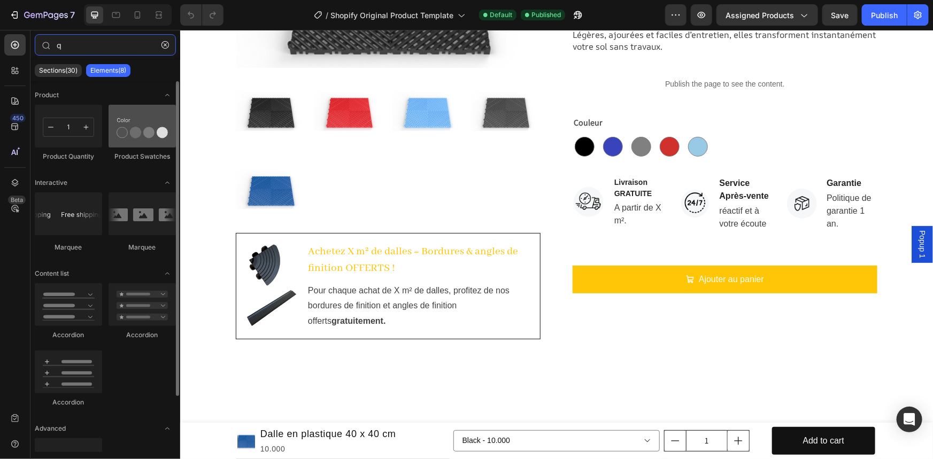
type input "q"
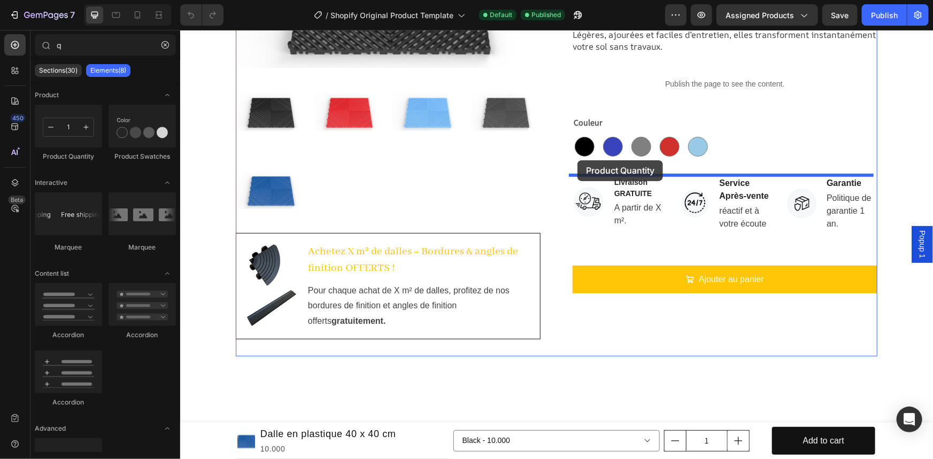
drag, startPoint x: 293, startPoint y: 163, endPoint x: 577, endPoint y: 160, distance: 284.6
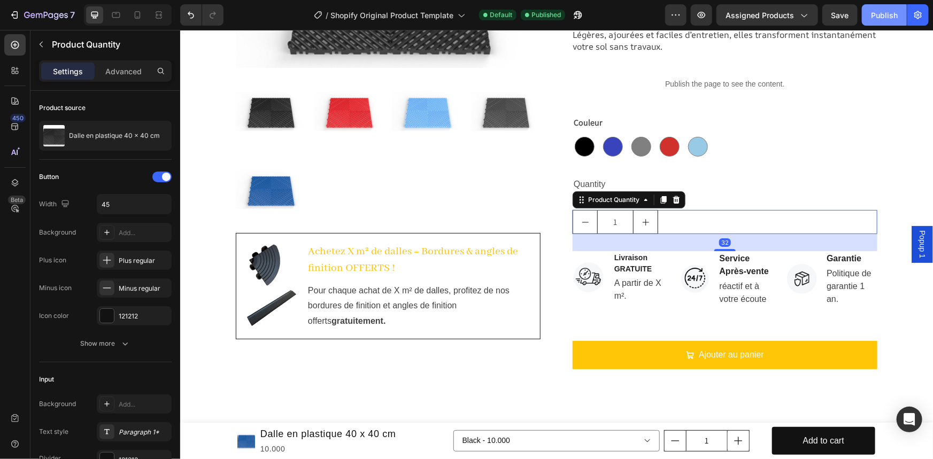
click at [877, 18] on div "Publish" at bounding box center [884, 15] width 27 height 11
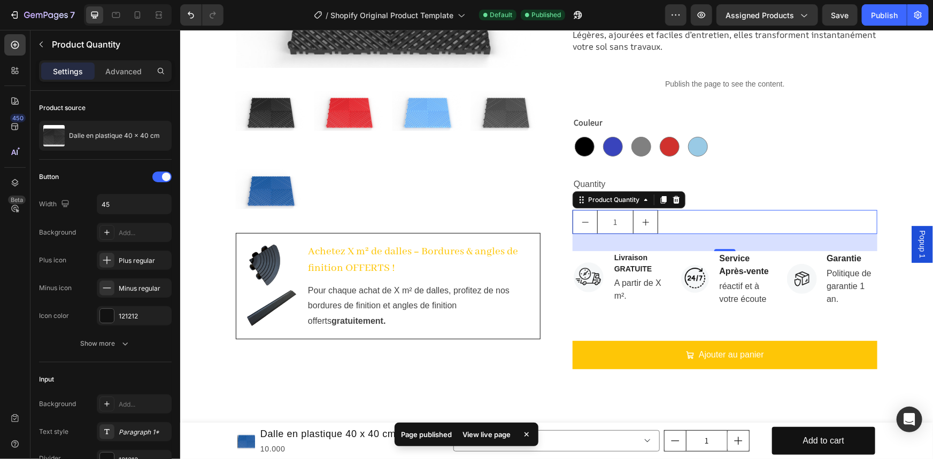
click at [477, 430] on div "View live page" at bounding box center [486, 434] width 61 height 15
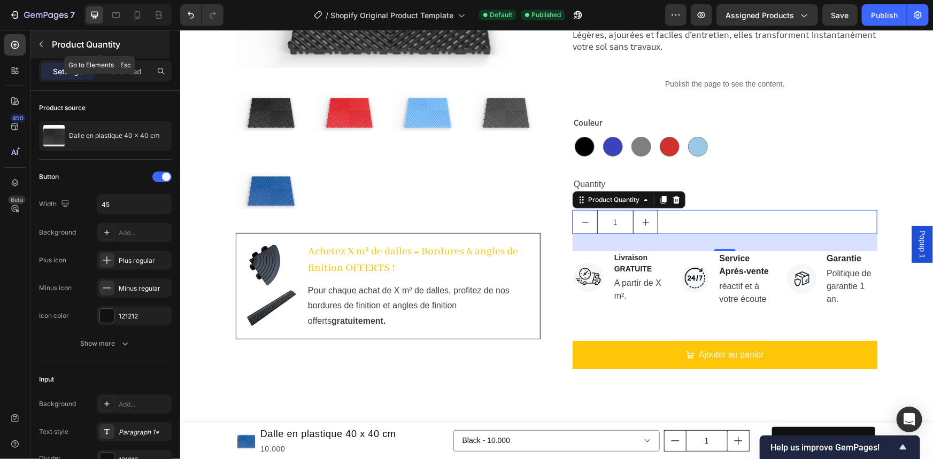
click at [43, 43] on icon "button" at bounding box center [41, 44] width 9 height 9
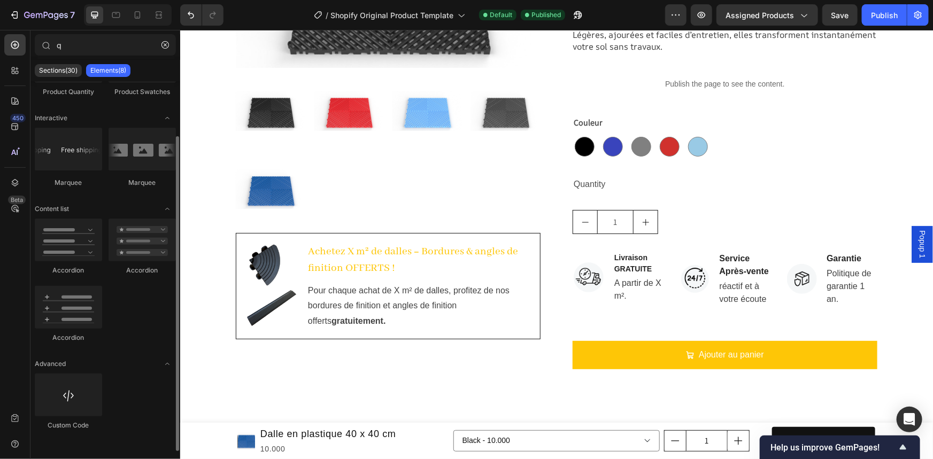
scroll to position [0, 0]
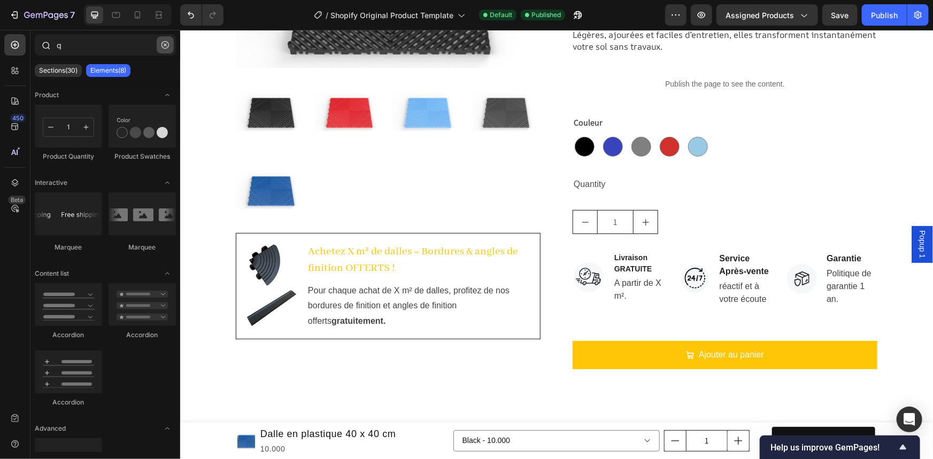
click at [164, 45] on icon "button" at bounding box center [165, 44] width 7 height 7
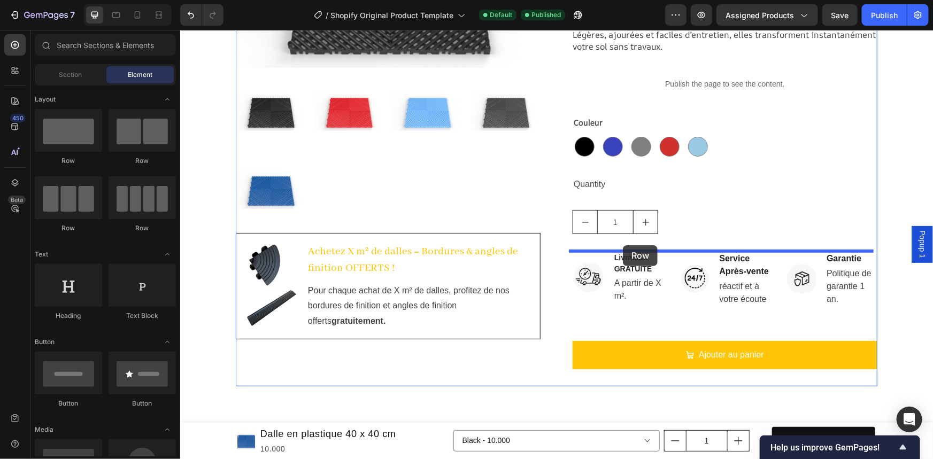
drag, startPoint x: 338, startPoint y: 183, endPoint x: 623, endPoint y: 245, distance: 291.1
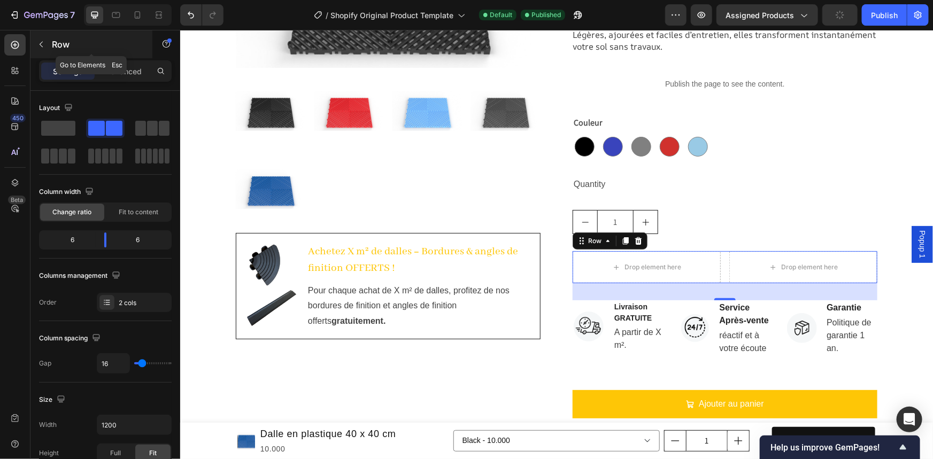
click at [41, 48] on button "button" at bounding box center [41, 44] width 17 height 17
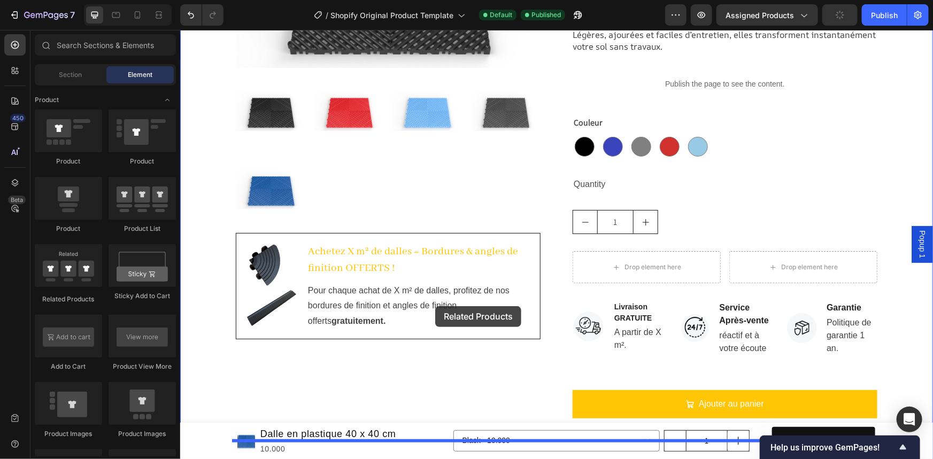
scroll to position [389, 0]
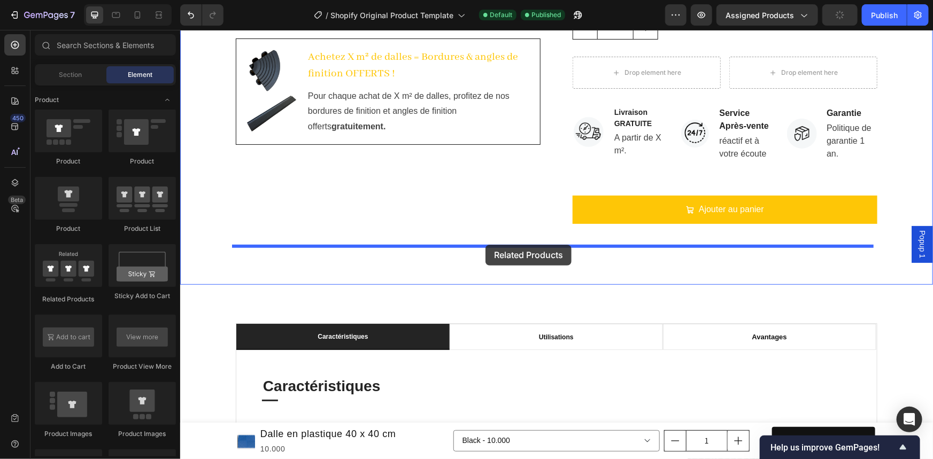
drag, startPoint x: 257, startPoint y: 301, endPoint x: 485, endPoint y: 244, distance: 234.7
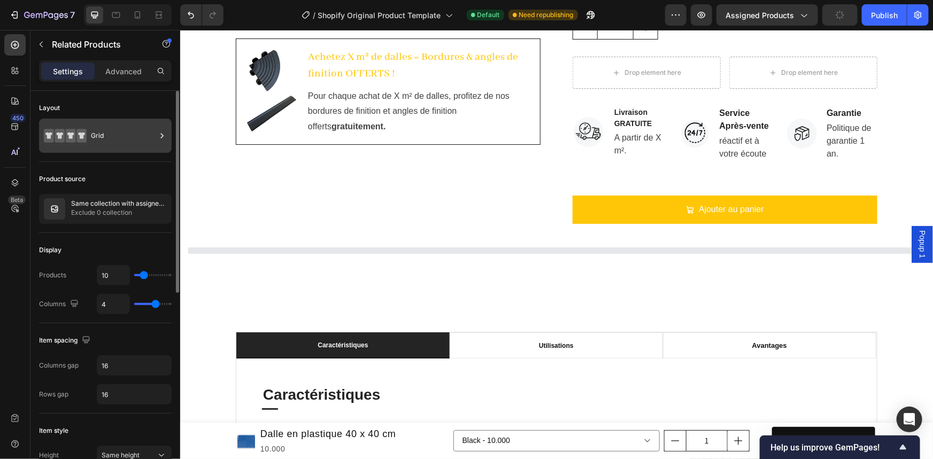
click at [96, 122] on div "Grid" at bounding box center [105, 136] width 133 height 34
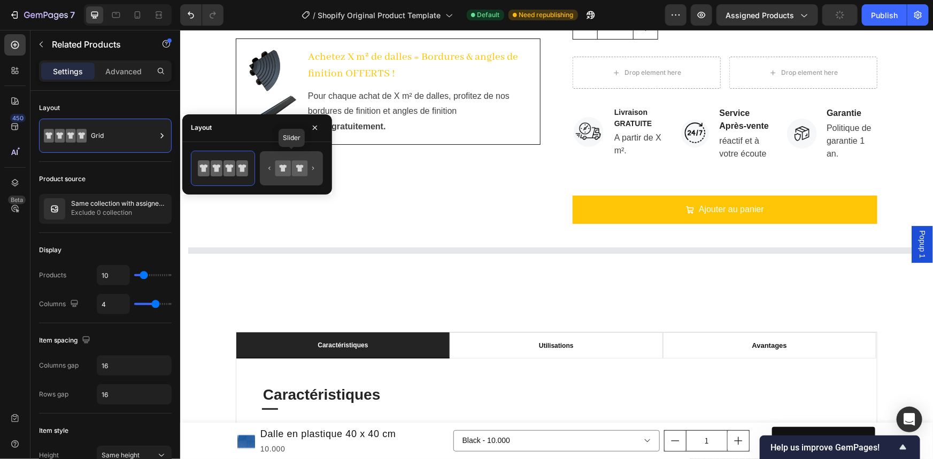
click at [284, 170] on icon at bounding box center [282, 168] width 7 height 7
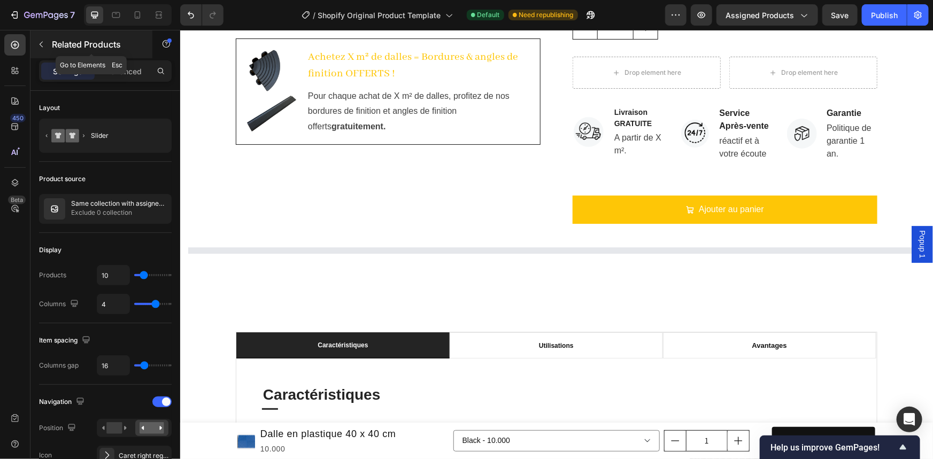
click at [42, 40] on icon "button" at bounding box center [41, 44] width 9 height 9
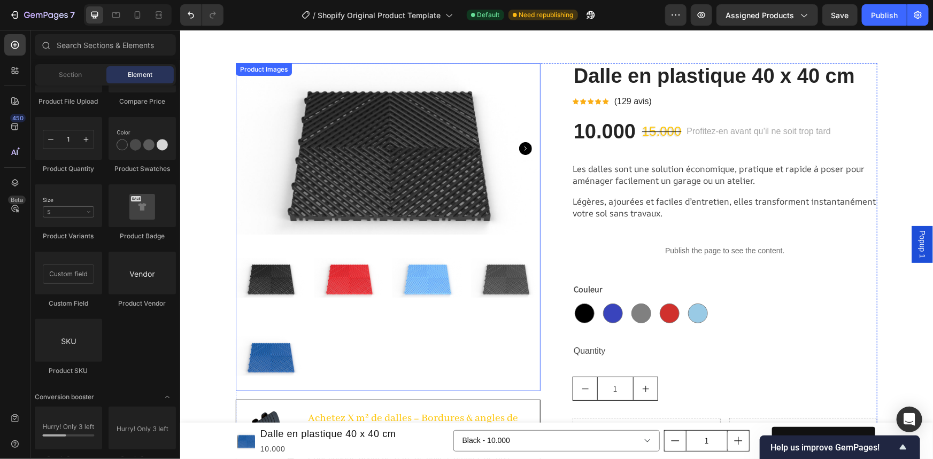
scroll to position [0, 0]
